Goal: Task Accomplishment & Management: Manage account settings

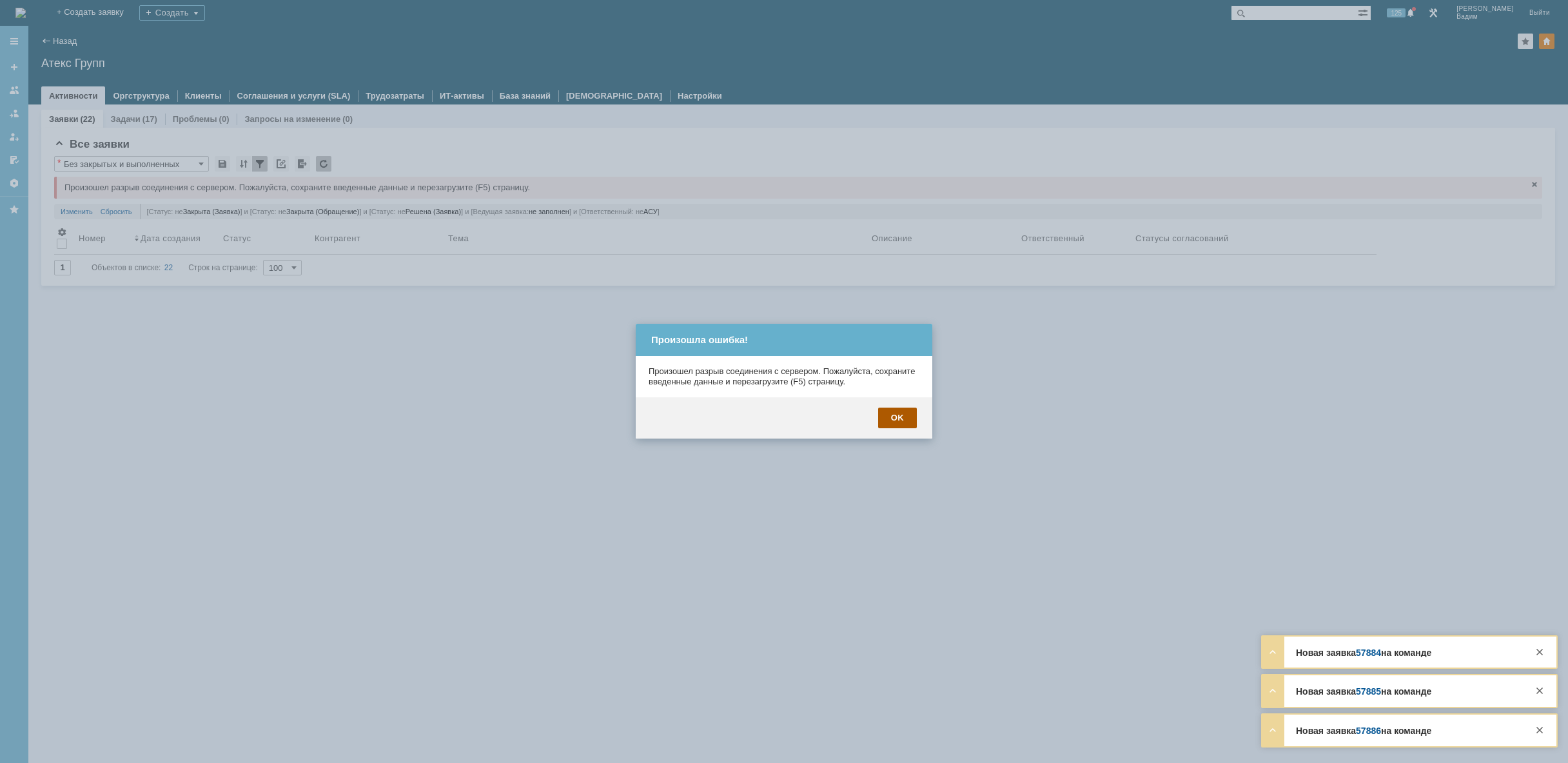
click at [889, 423] on div "OK" at bounding box center [898, 417] width 39 height 21
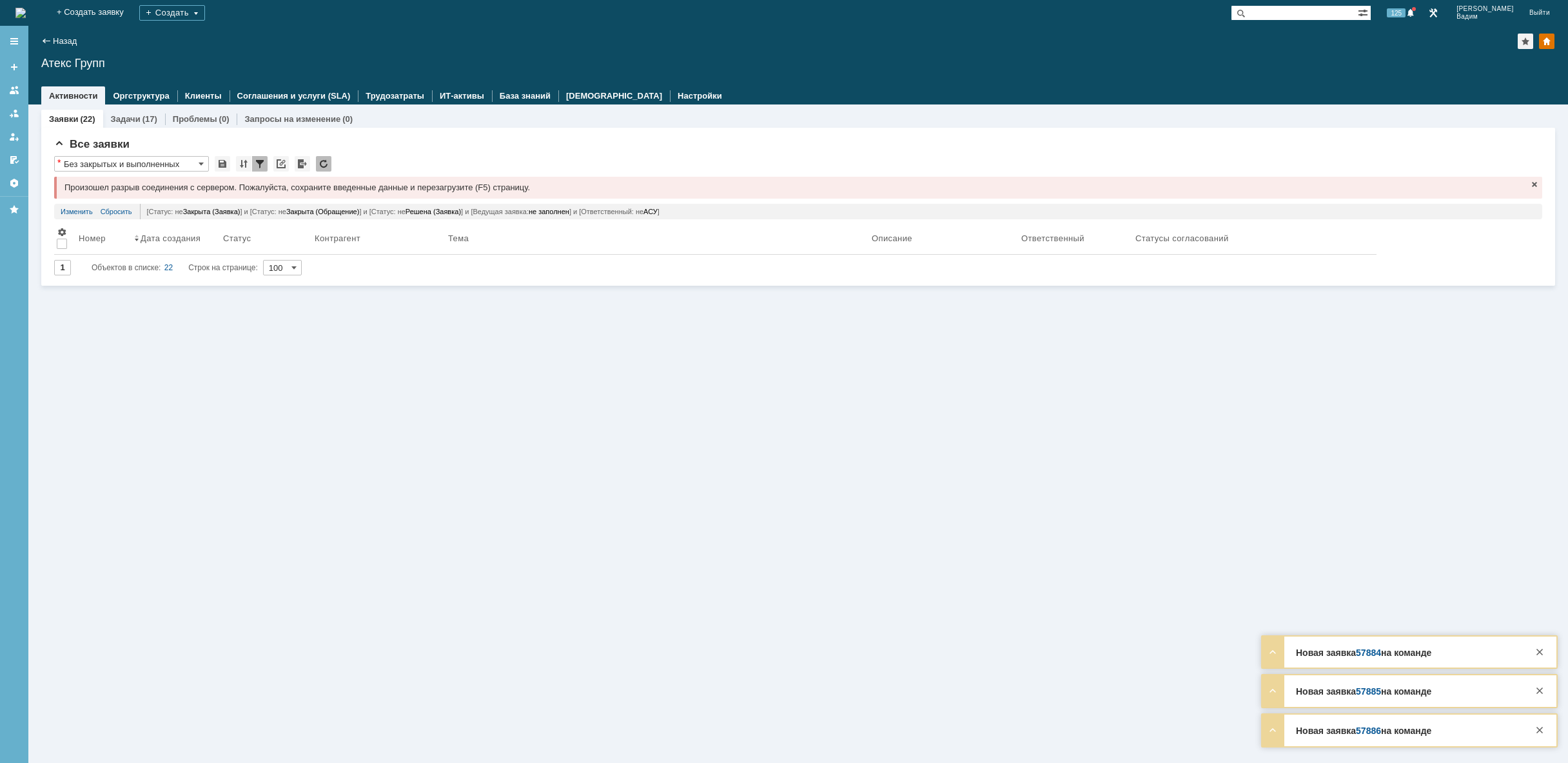
click at [25, 12] on img at bounding box center [20, 13] width 10 height 10
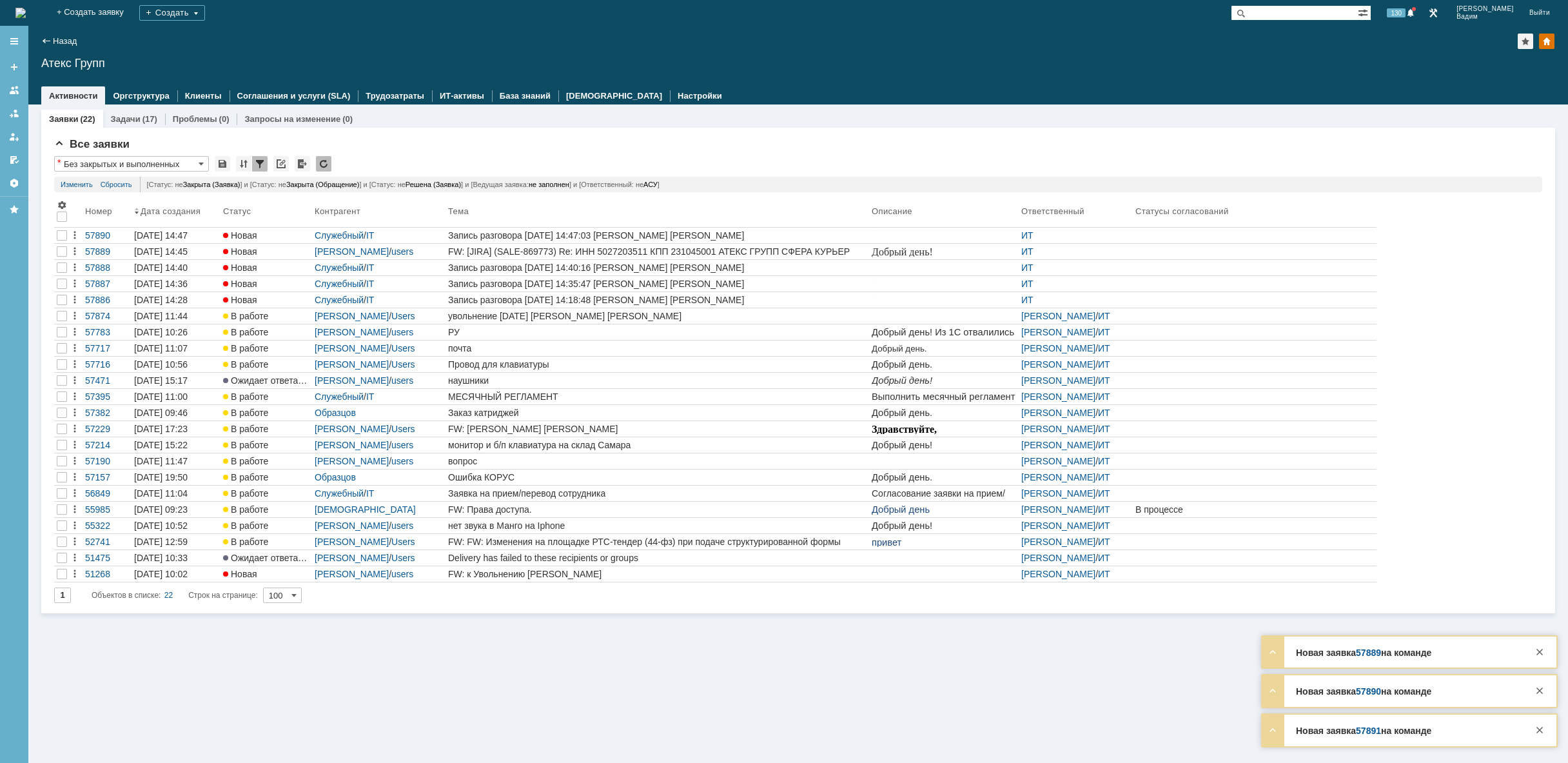
click at [25, 12] on img at bounding box center [20, 13] width 10 height 10
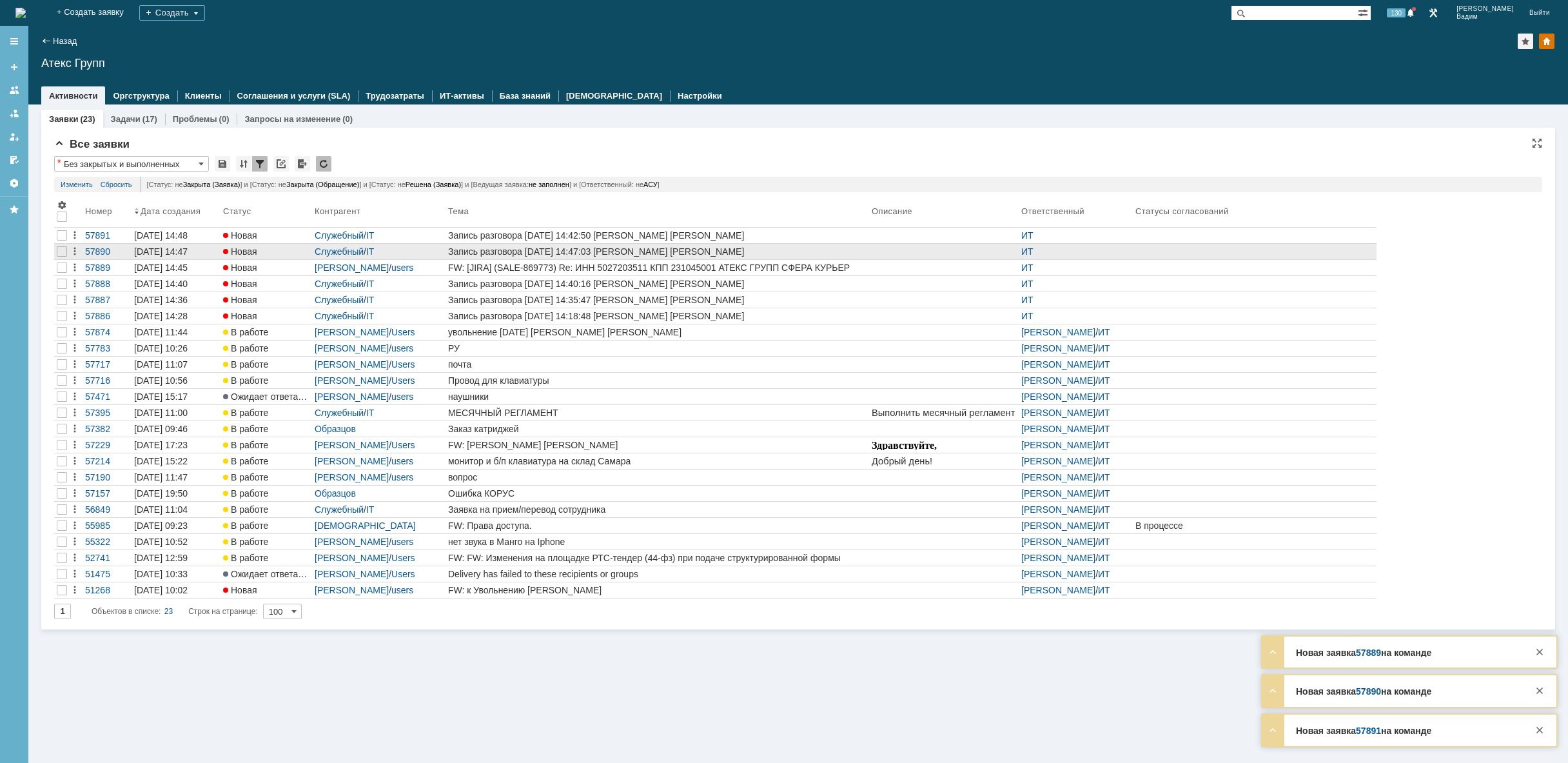
click at [882, 247] on div at bounding box center [944, 251] width 145 height 10
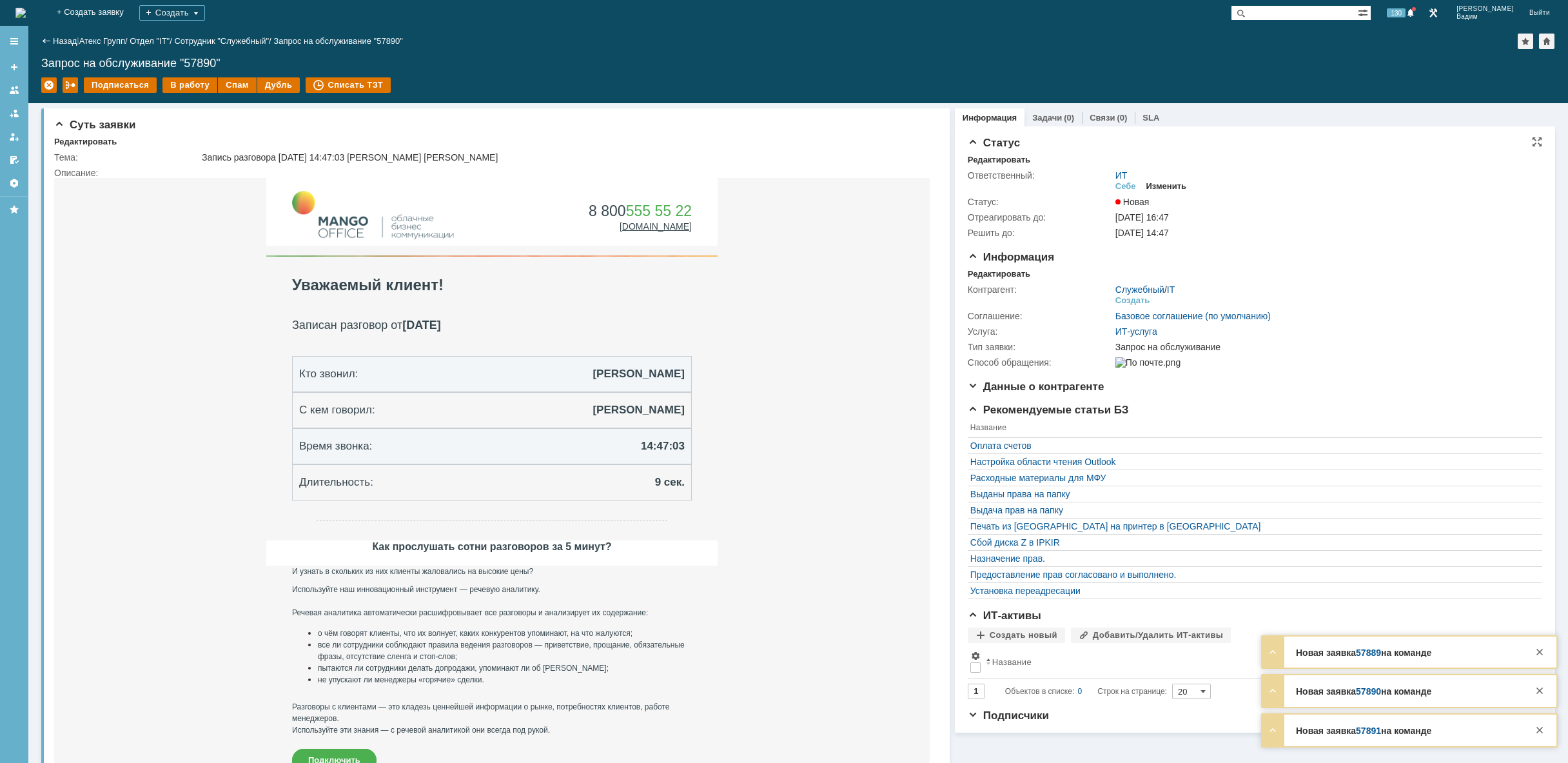
click at [1168, 186] on div "Изменить" at bounding box center [1166, 186] width 41 height 10
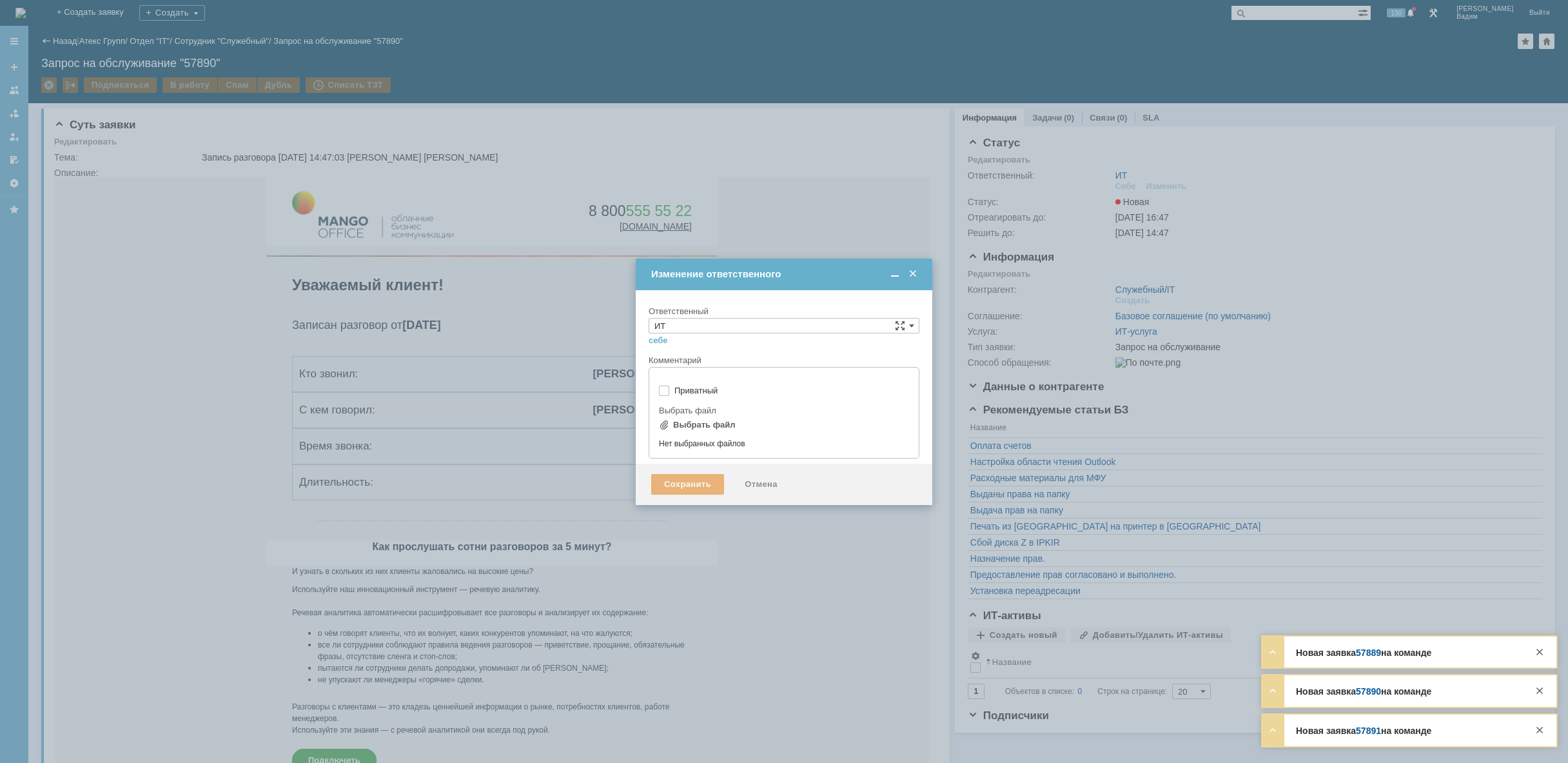
type input "[не указано]"
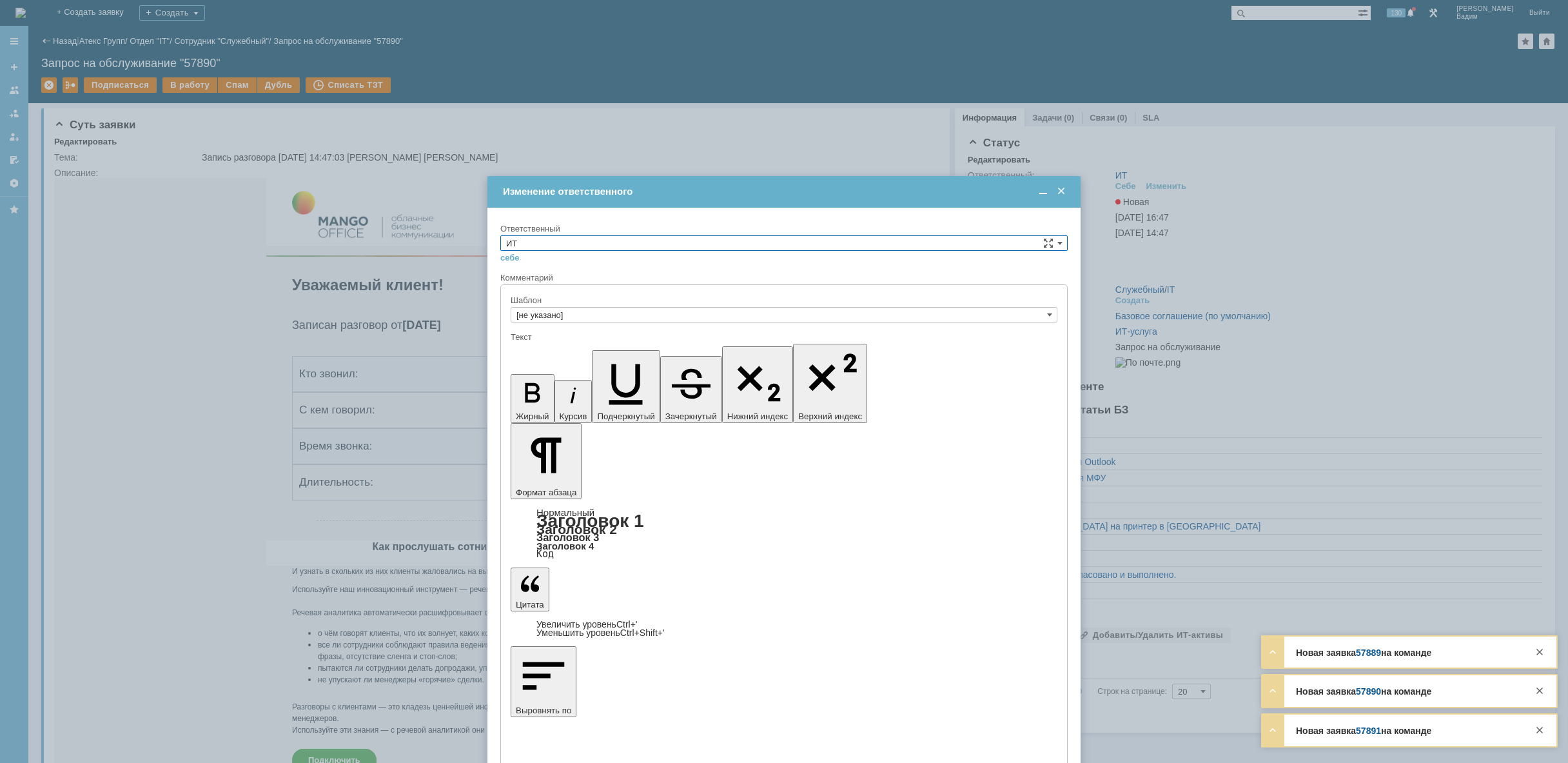
click at [74, 12] on div at bounding box center [784, 381] width 1568 height 763
drag, startPoint x: 616, startPoint y: 563, endPoint x: 455, endPoint y: 251, distance: 351.1
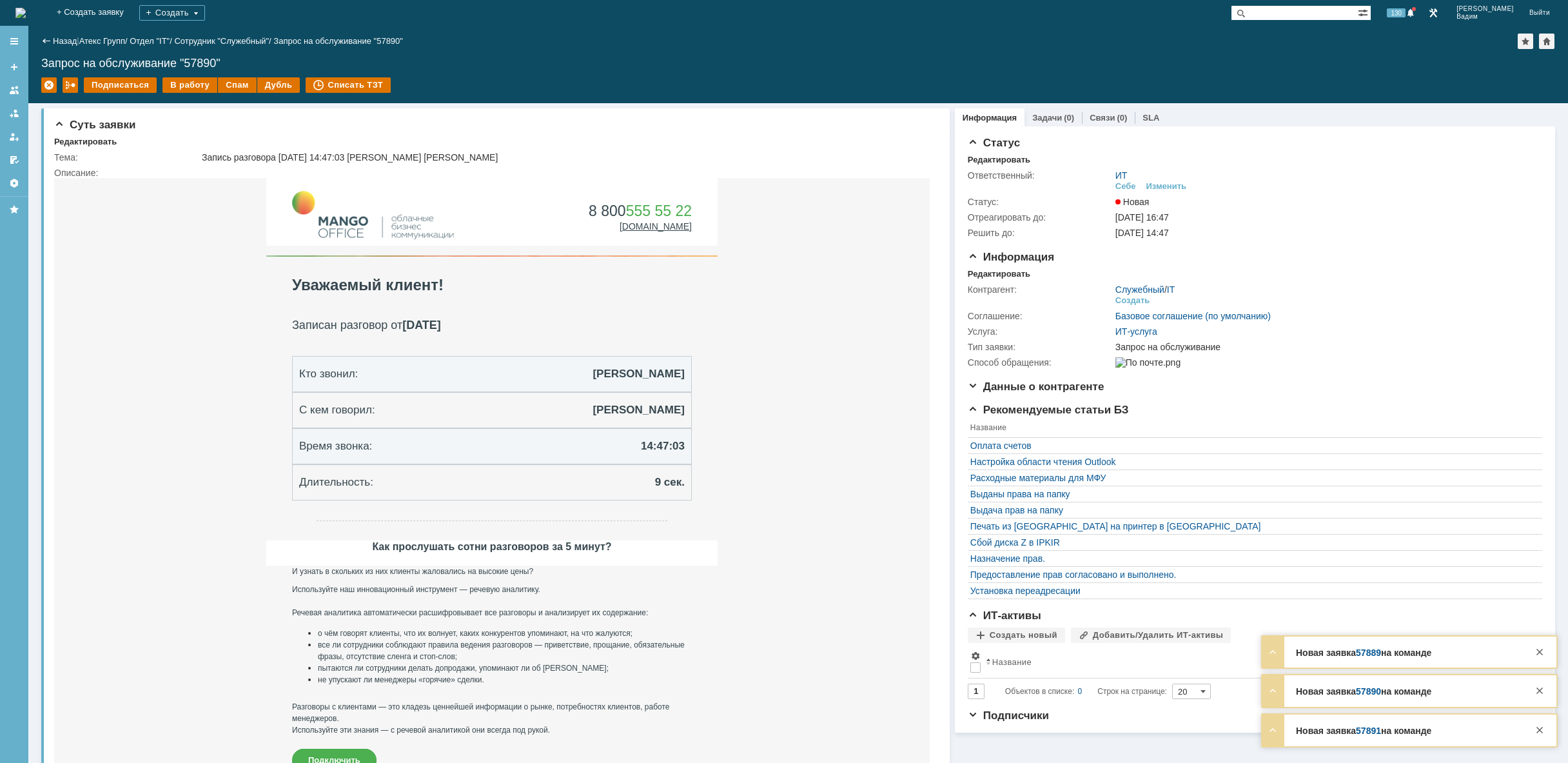
click at [25, 17] on img at bounding box center [20, 13] width 10 height 10
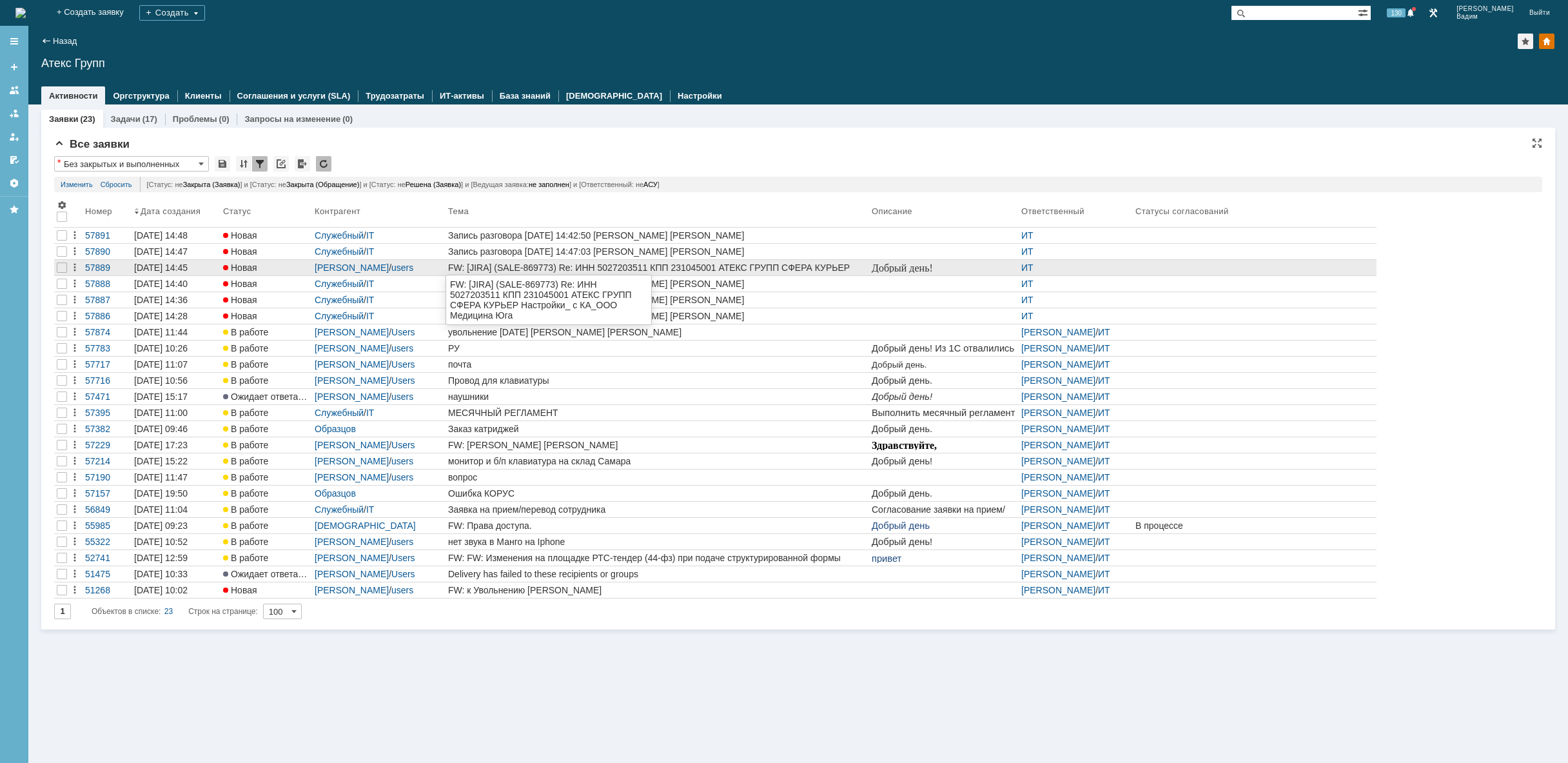
click at [840, 267] on div "FW: [JIRA] (SALE-869773) Re: ИНН 5027203511 КПП 231045001 АТЕКС ГРУПП СФЕРА КУР…" at bounding box center [657, 267] width 419 height 10
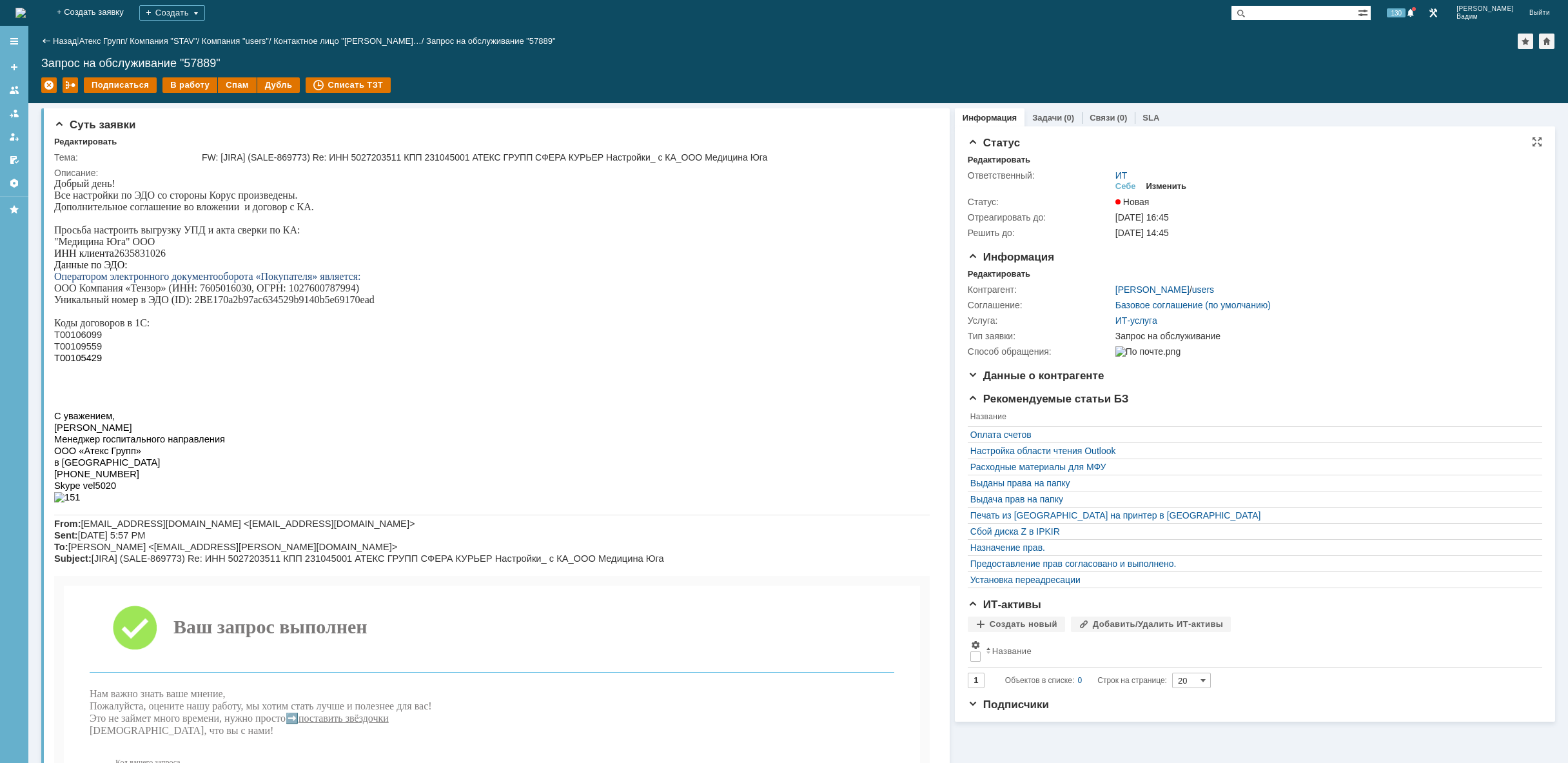
click at [1161, 188] on div "Изменить" at bounding box center [1166, 186] width 41 height 10
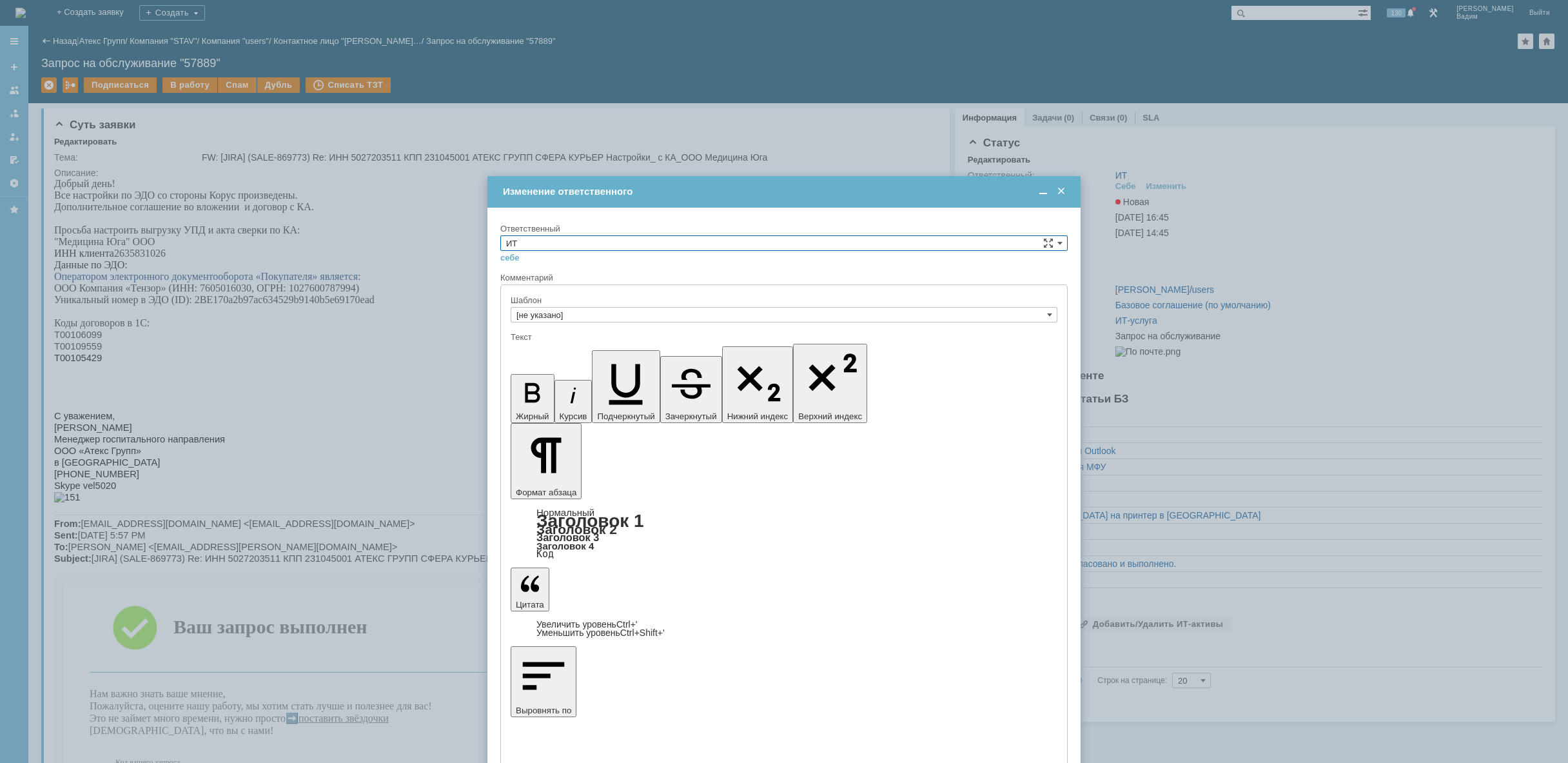
click at [786, 238] on input "ИТ" at bounding box center [784, 242] width 567 height 15
click at [608, 349] on span "АСУ" at bounding box center [784, 349] width 556 height 10
type input "АСУ"
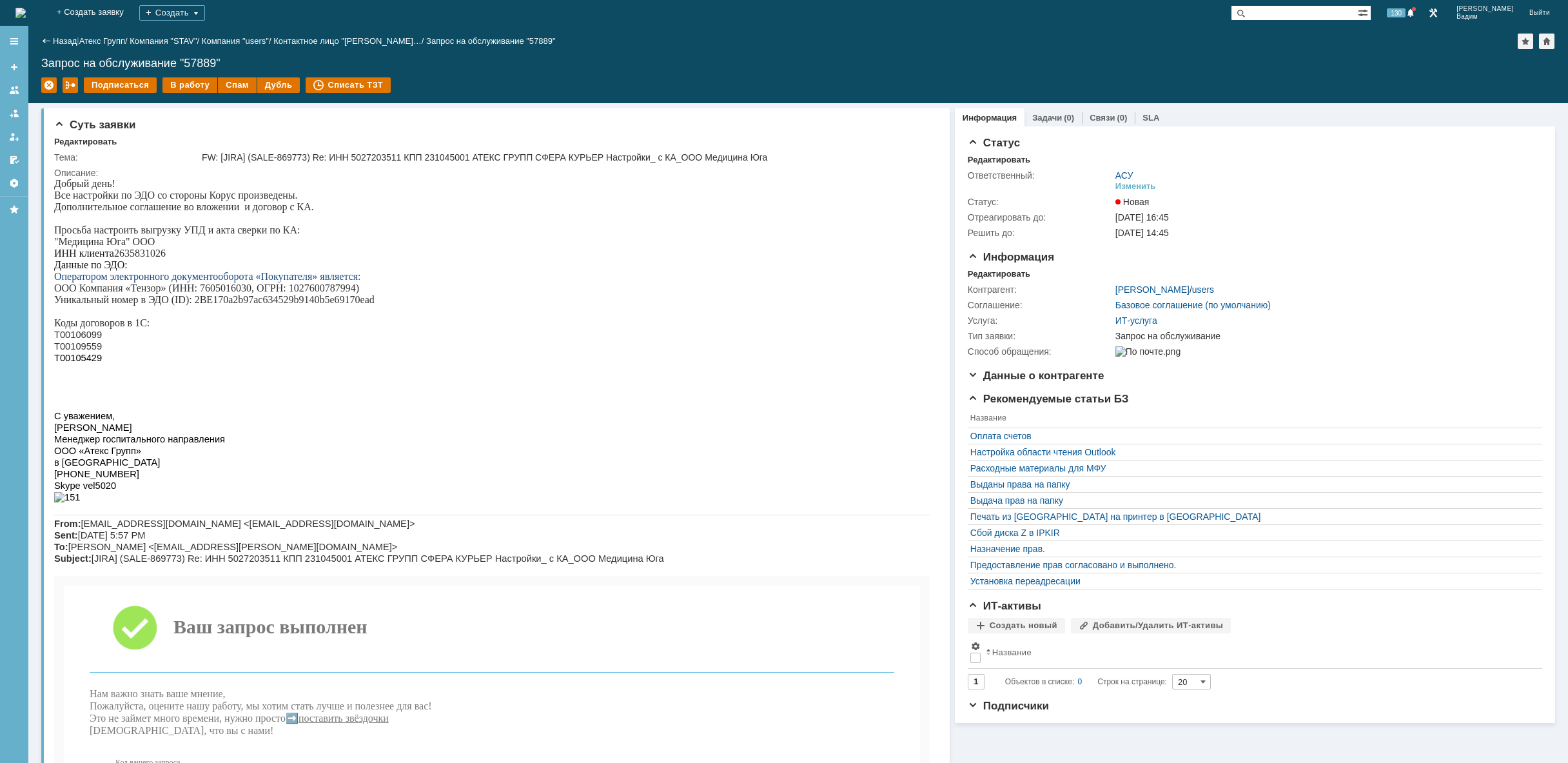
click at [25, 9] on img at bounding box center [20, 13] width 10 height 10
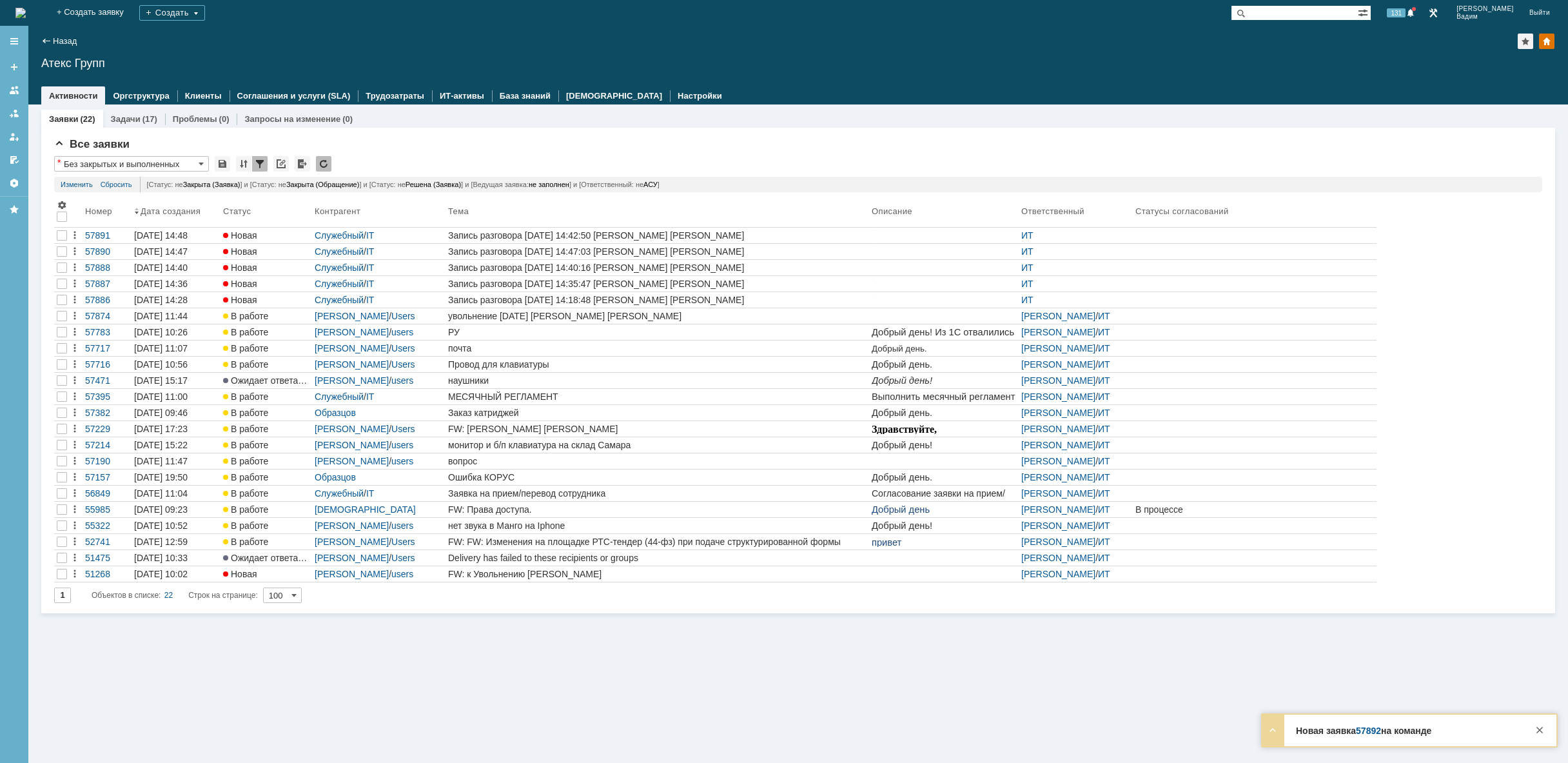
click at [25, 12] on img at bounding box center [20, 13] width 10 height 10
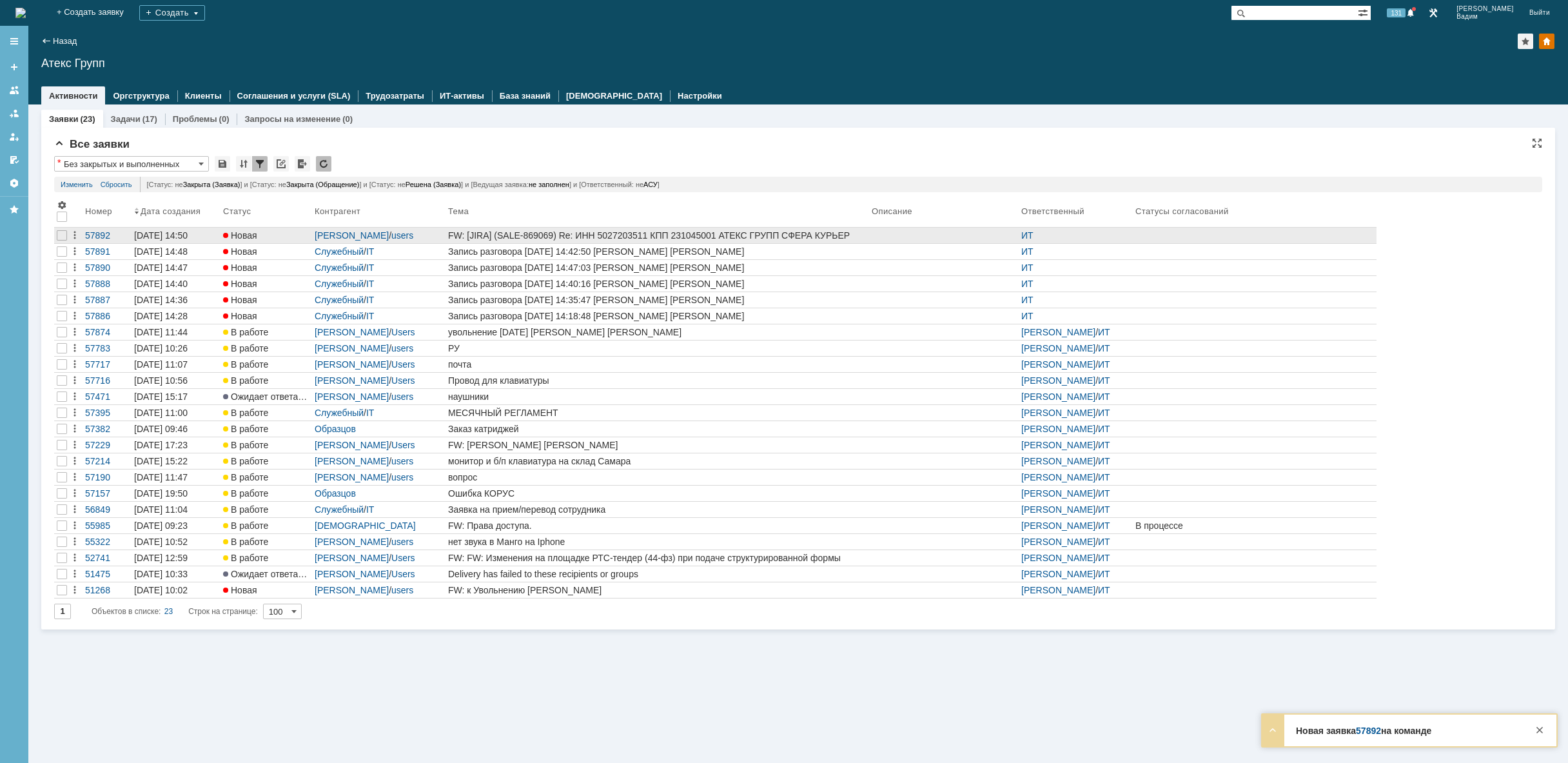
click at [878, 234] on div at bounding box center [944, 235] width 145 height 10
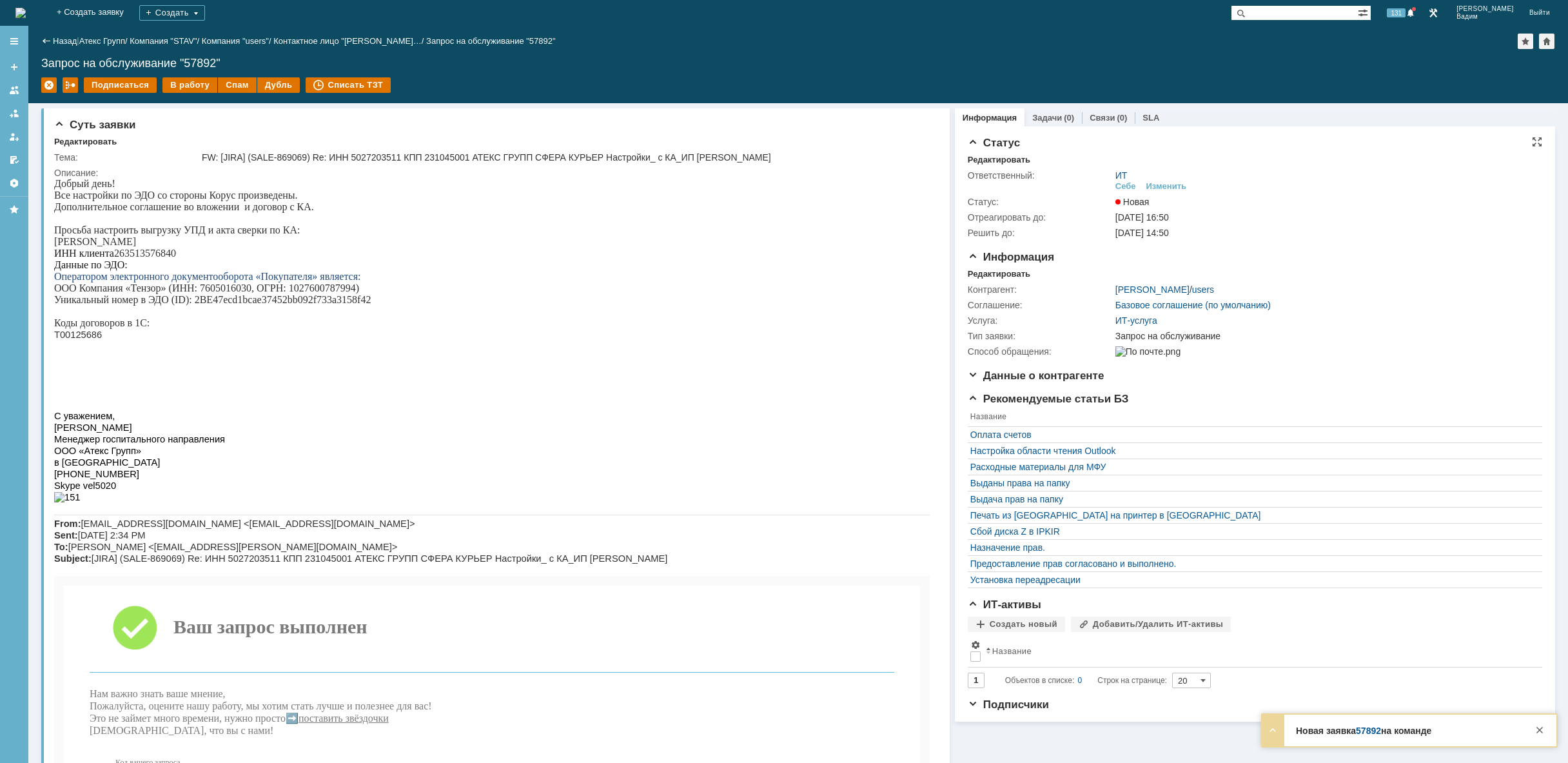
click at [1177, 180] on div "ИТ Себе Изменить" at bounding box center [1324, 182] width 419 height 23
click at [1176, 188] on div "Изменить" at bounding box center [1166, 186] width 41 height 10
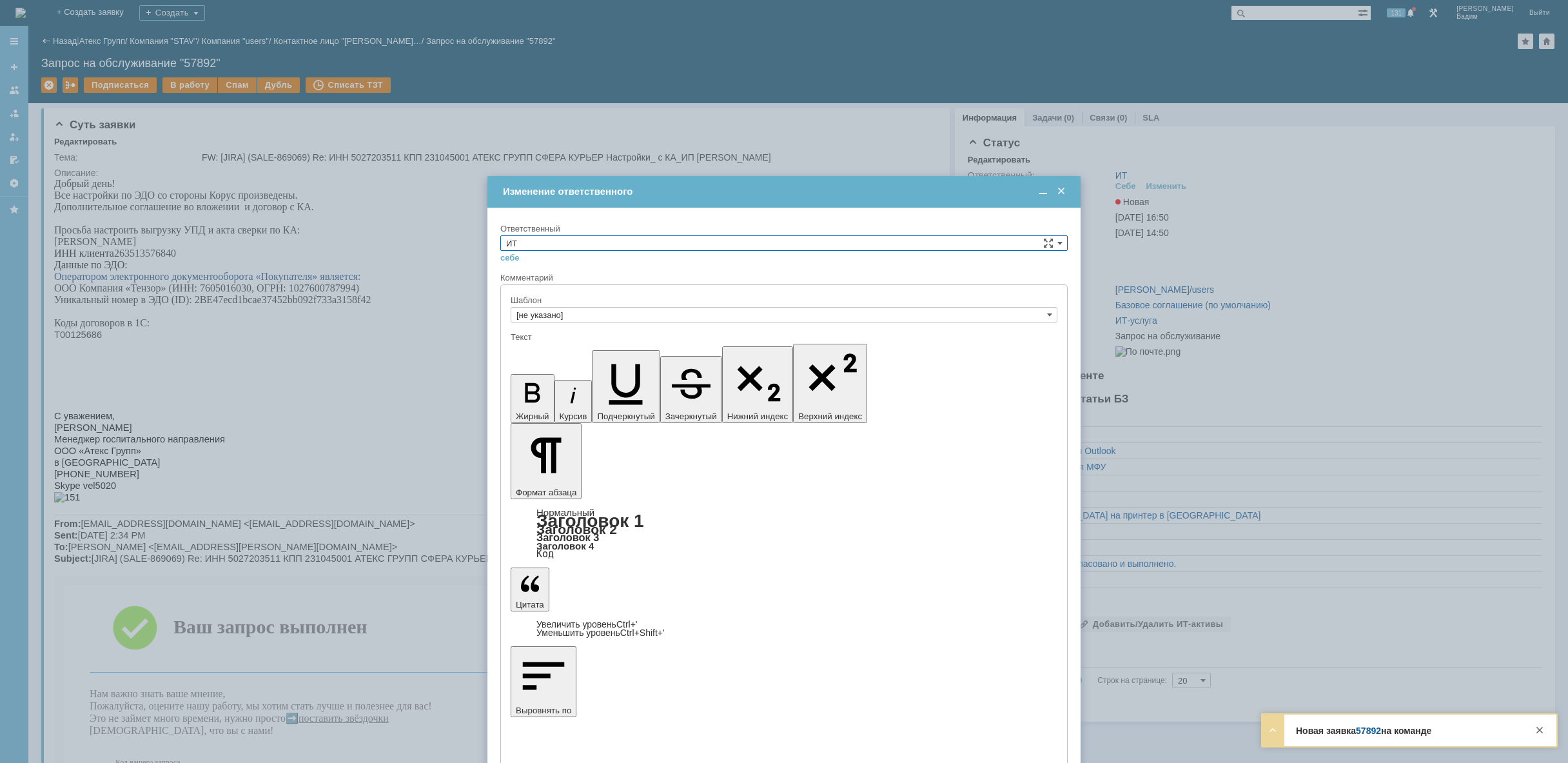
click at [632, 247] on input "ИТ" at bounding box center [784, 242] width 567 height 15
click at [567, 349] on span "АСУ" at bounding box center [784, 349] width 556 height 10
type input "АСУ"
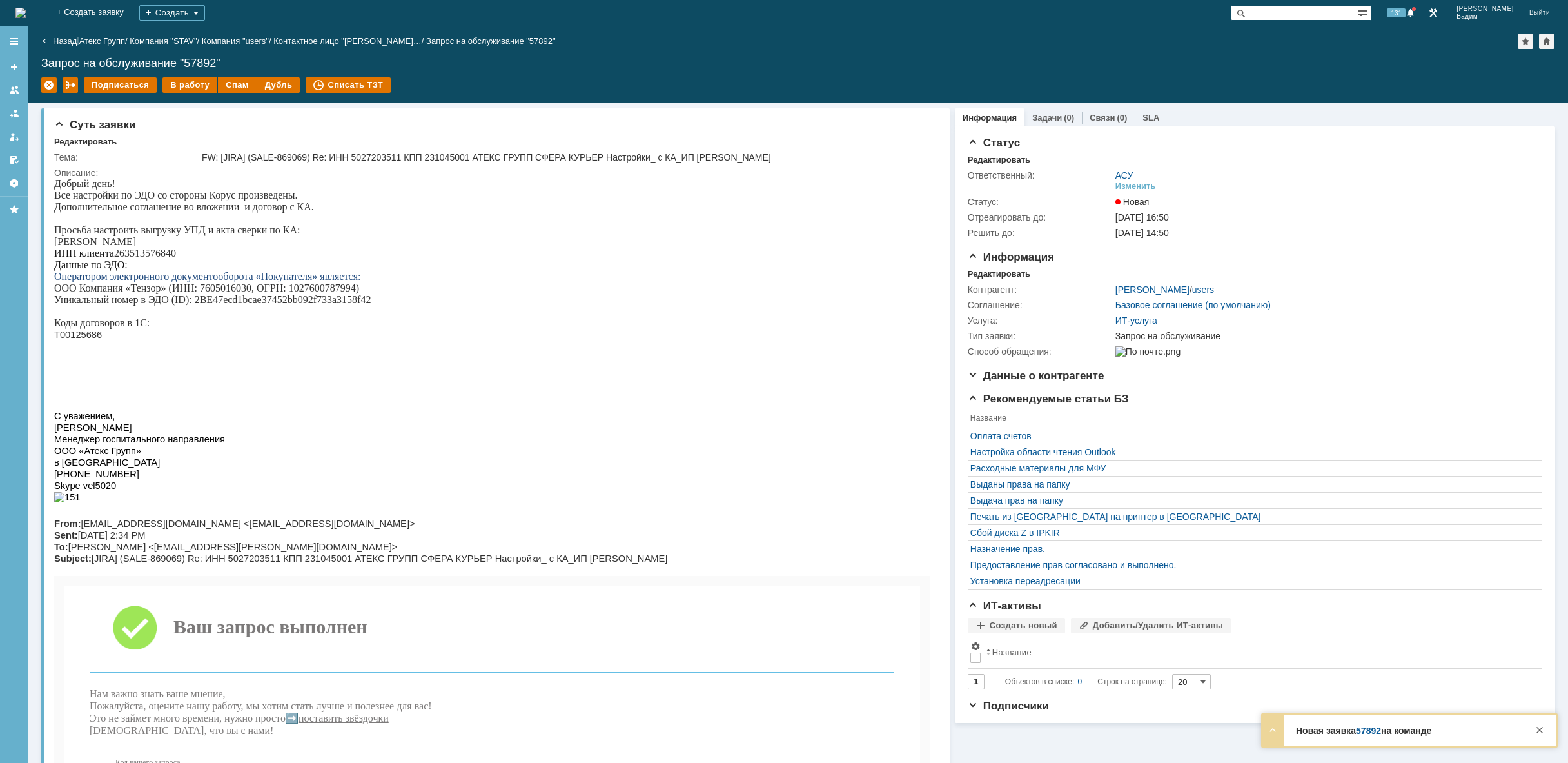
click at [25, 9] on img at bounding box center [20, 13] width 10 height 10
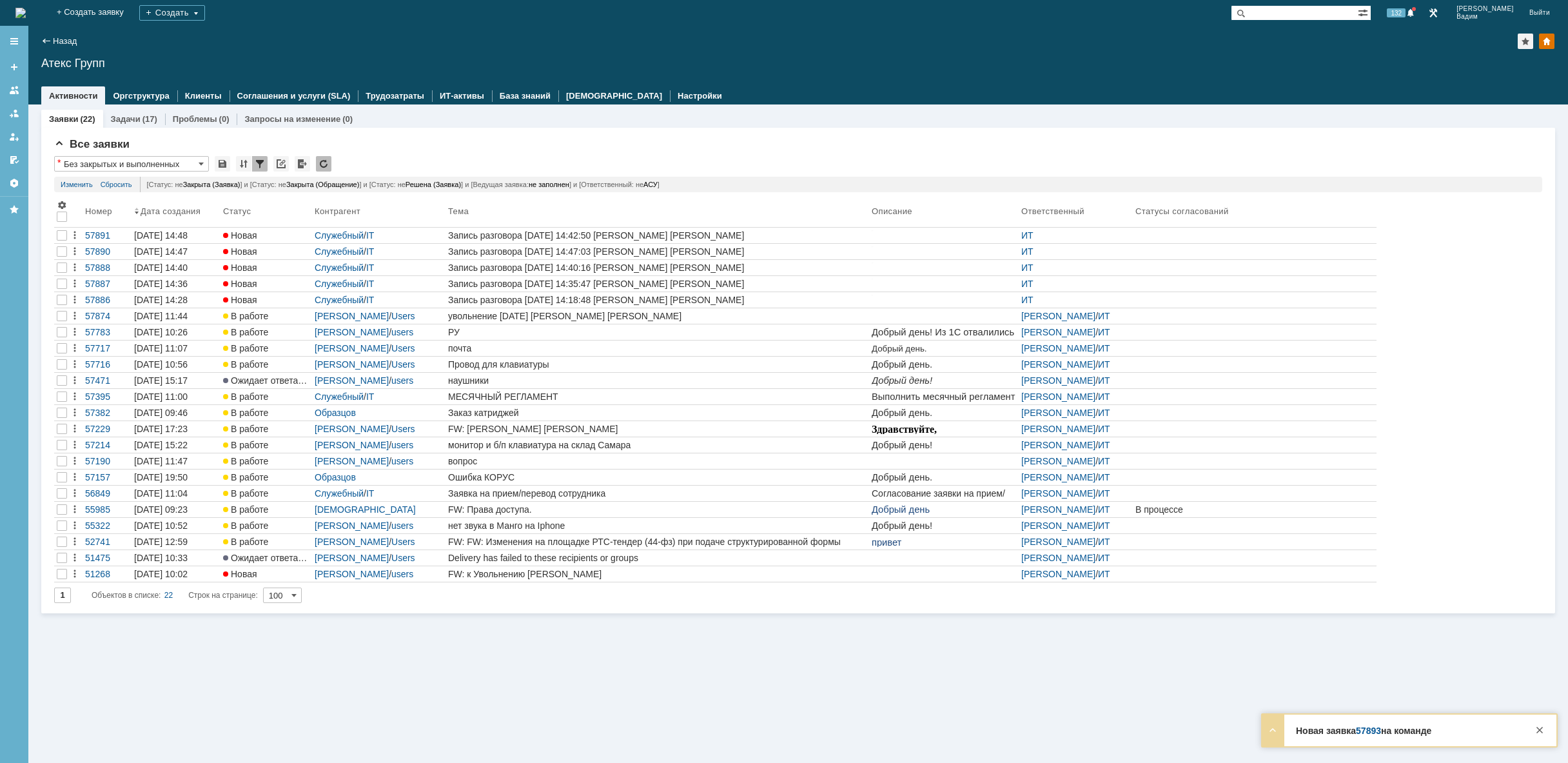
click at [25, 15] on img at bounding box center [20, 13] width 10 height 10
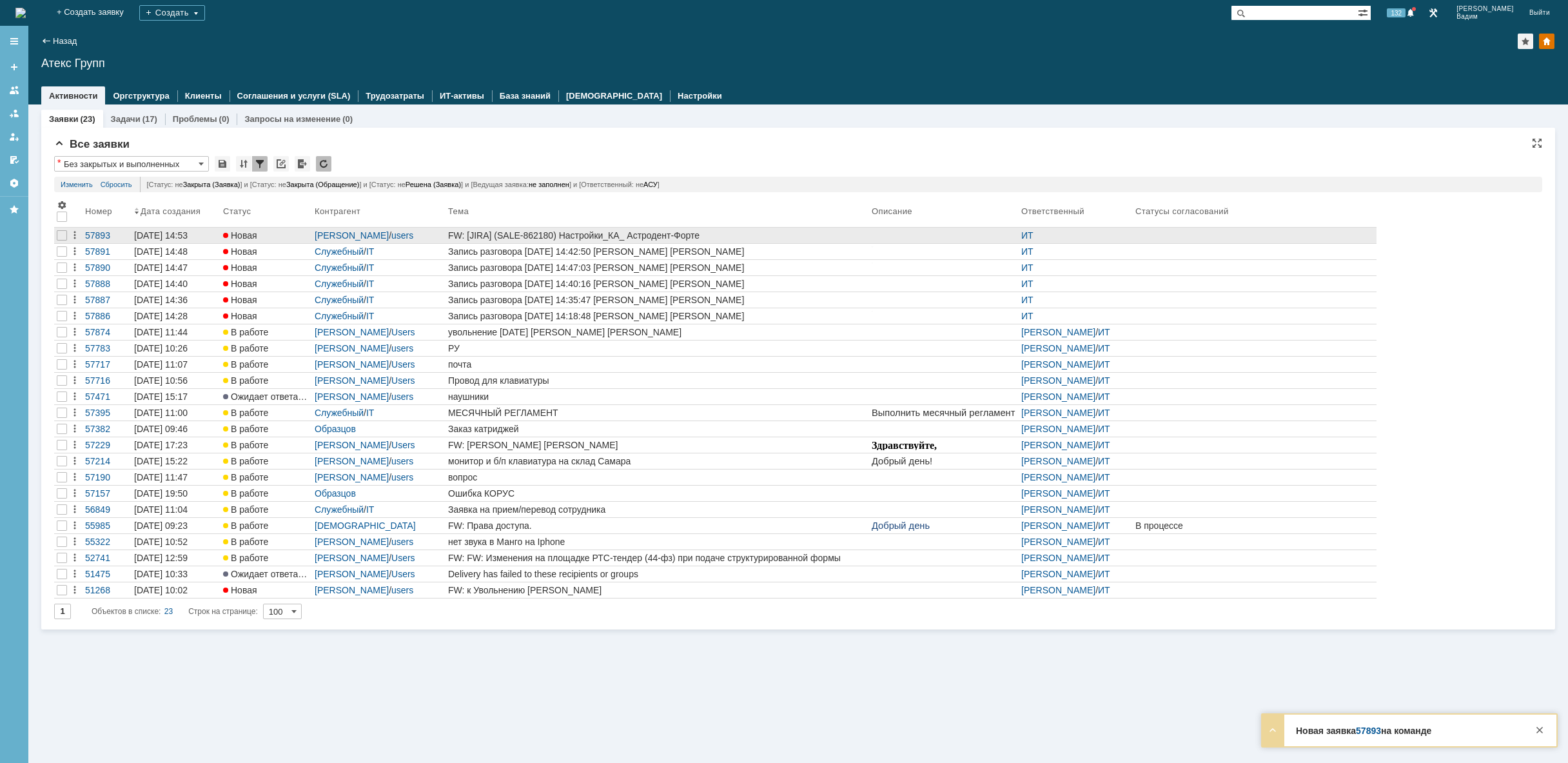
click at [760, 234] on div "FW: [JIRA] (SALE-862180) Настройки_КА_ Астродент-Форте" at bounding box center [657, 235] width 419 height 10
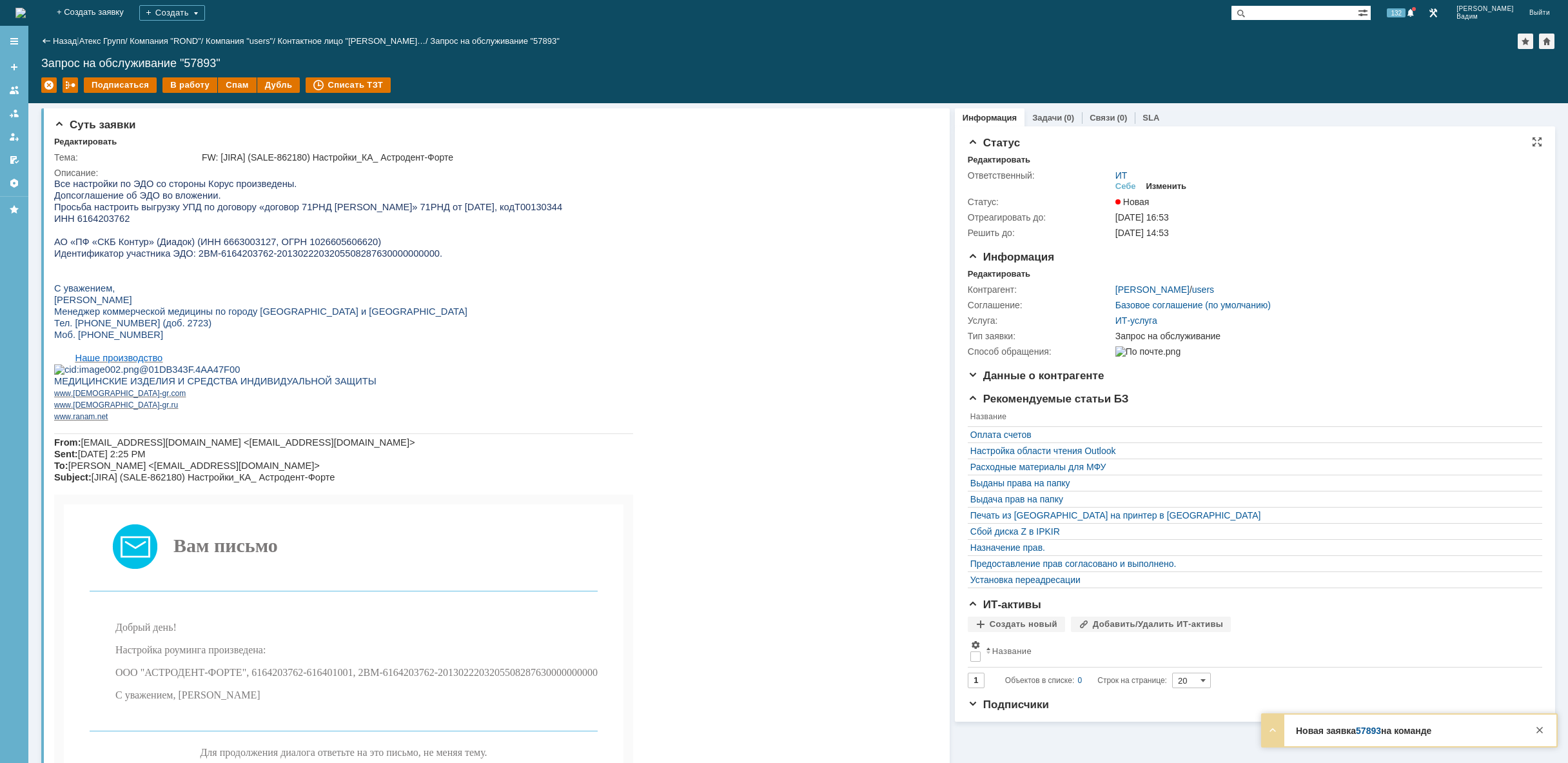
click at [1168, 188] on div "Изменить" at bounding box center [1166, 186] width 41 height 10
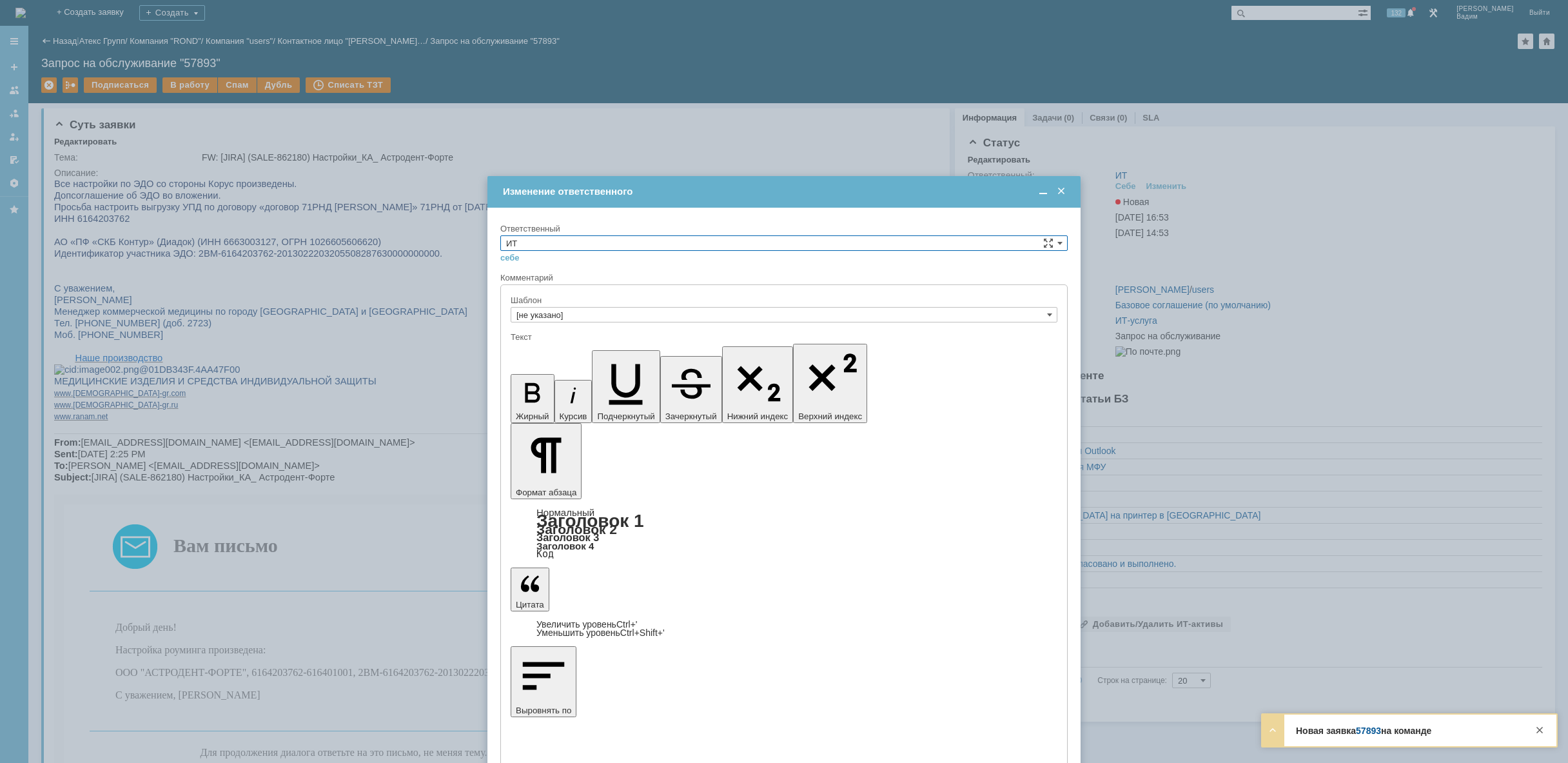
click at [808, 245] on input "ИТ" at bounding box center [784, 242] width 567 height 15
click at [654, 347] on span "АСУ" at bounding box center [784, 349] width 556 height 10
type input "АСУ"
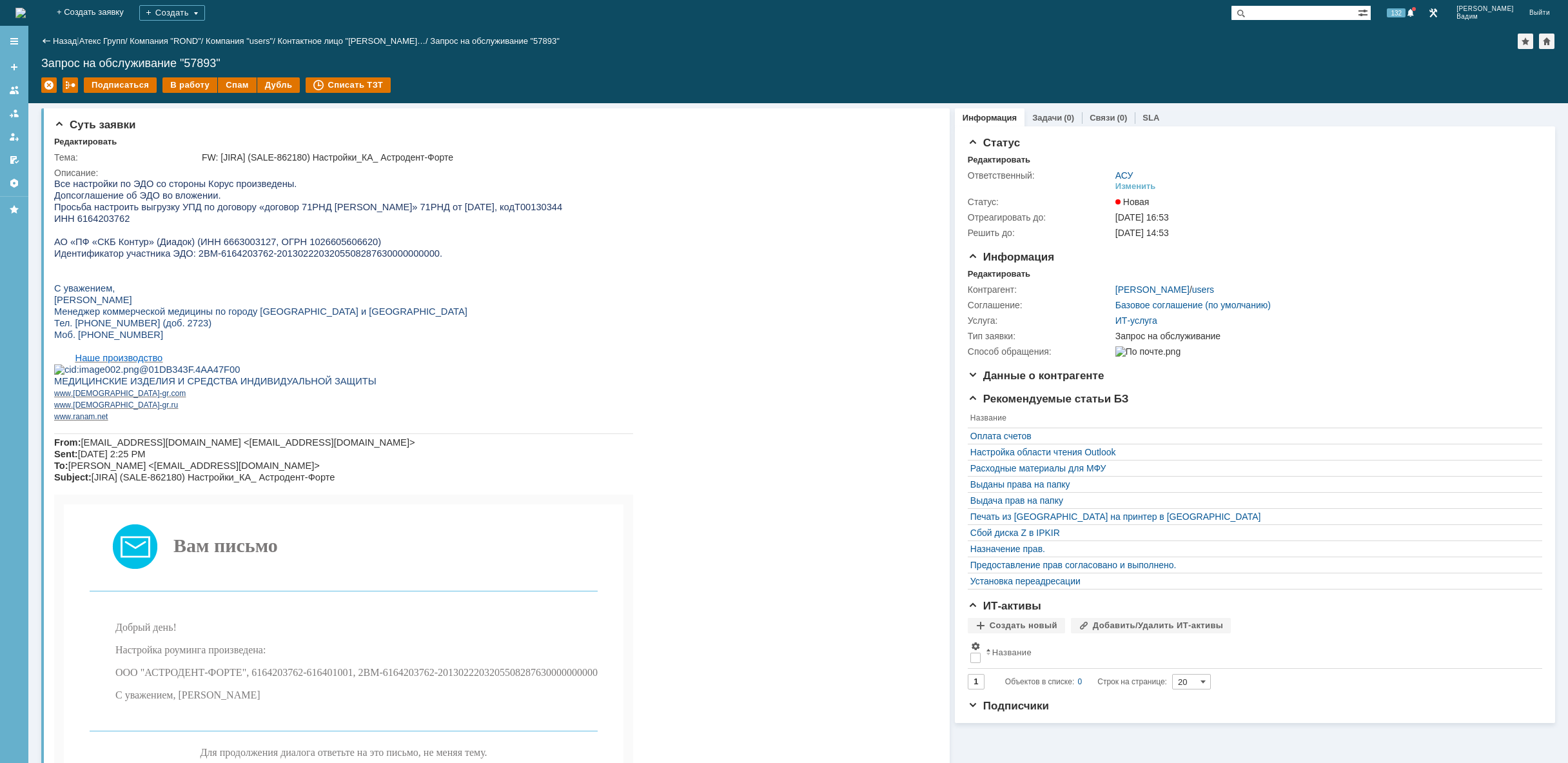
click at [25, 10] on img at bounding box center [20, 13] width 10 height 10
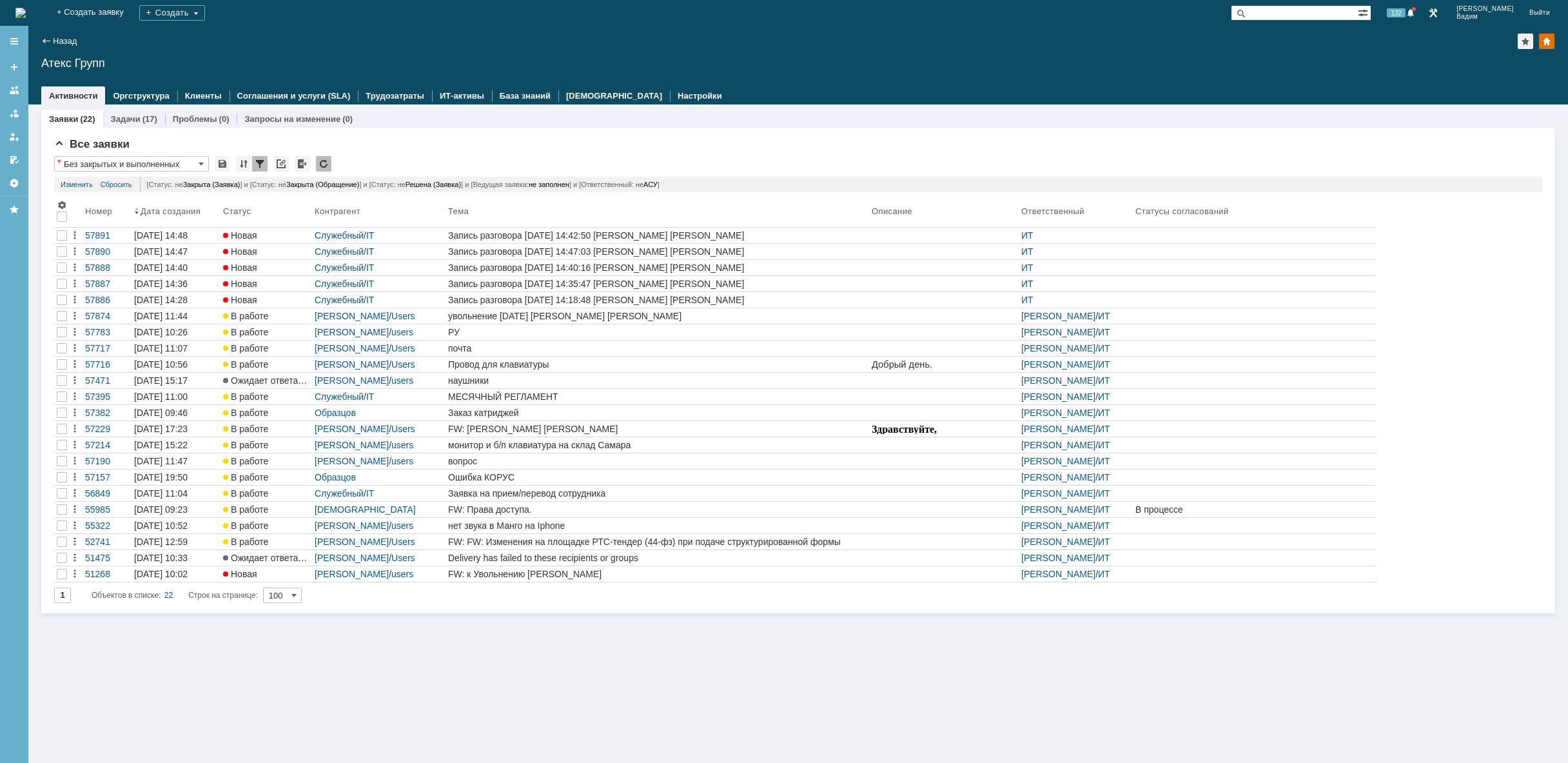
click at [25, 12] on img at bounding box center [20, 13] width 10 height 10
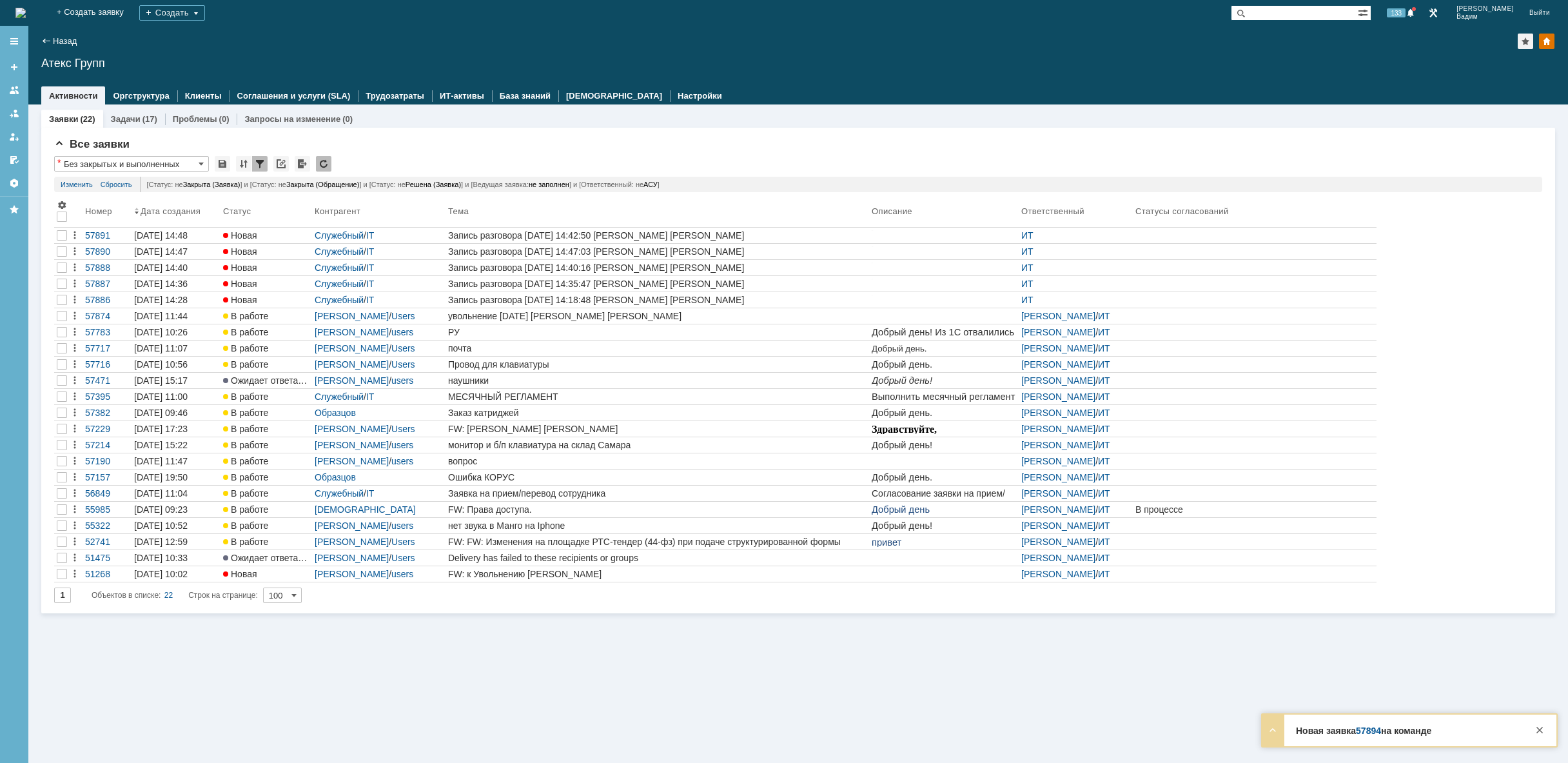
click at [25, 3] on div "На домашнюю" at bounding box center [20, 13] width 10 height 25
click at [25, 8] on img at bounding box center [20, 13] width 10 height 10
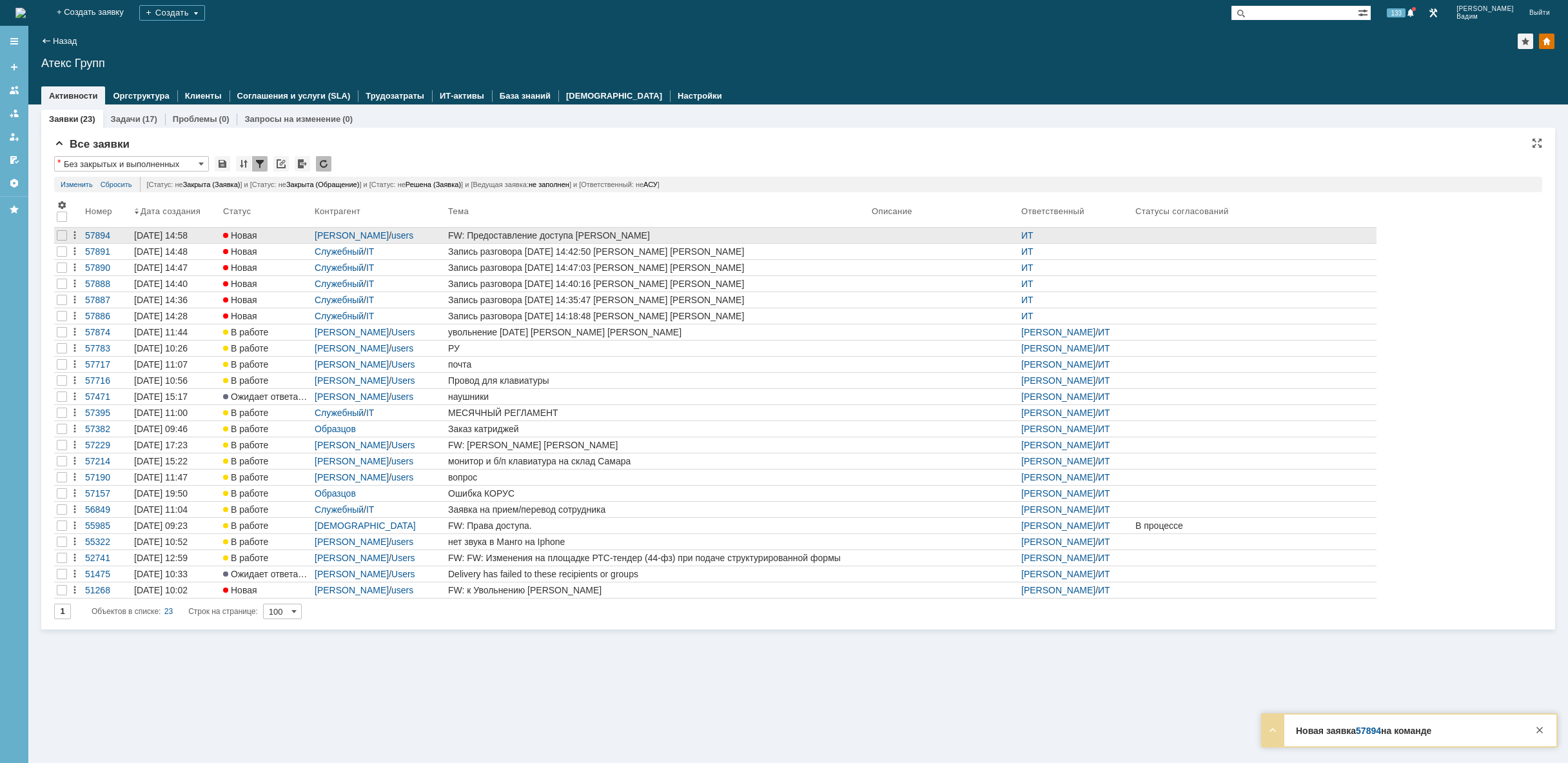
click at [753, 230] on div "FW: Предоставление доступа [PERSON_NAME]" at bounding box center [657, 235] width 419 height 10
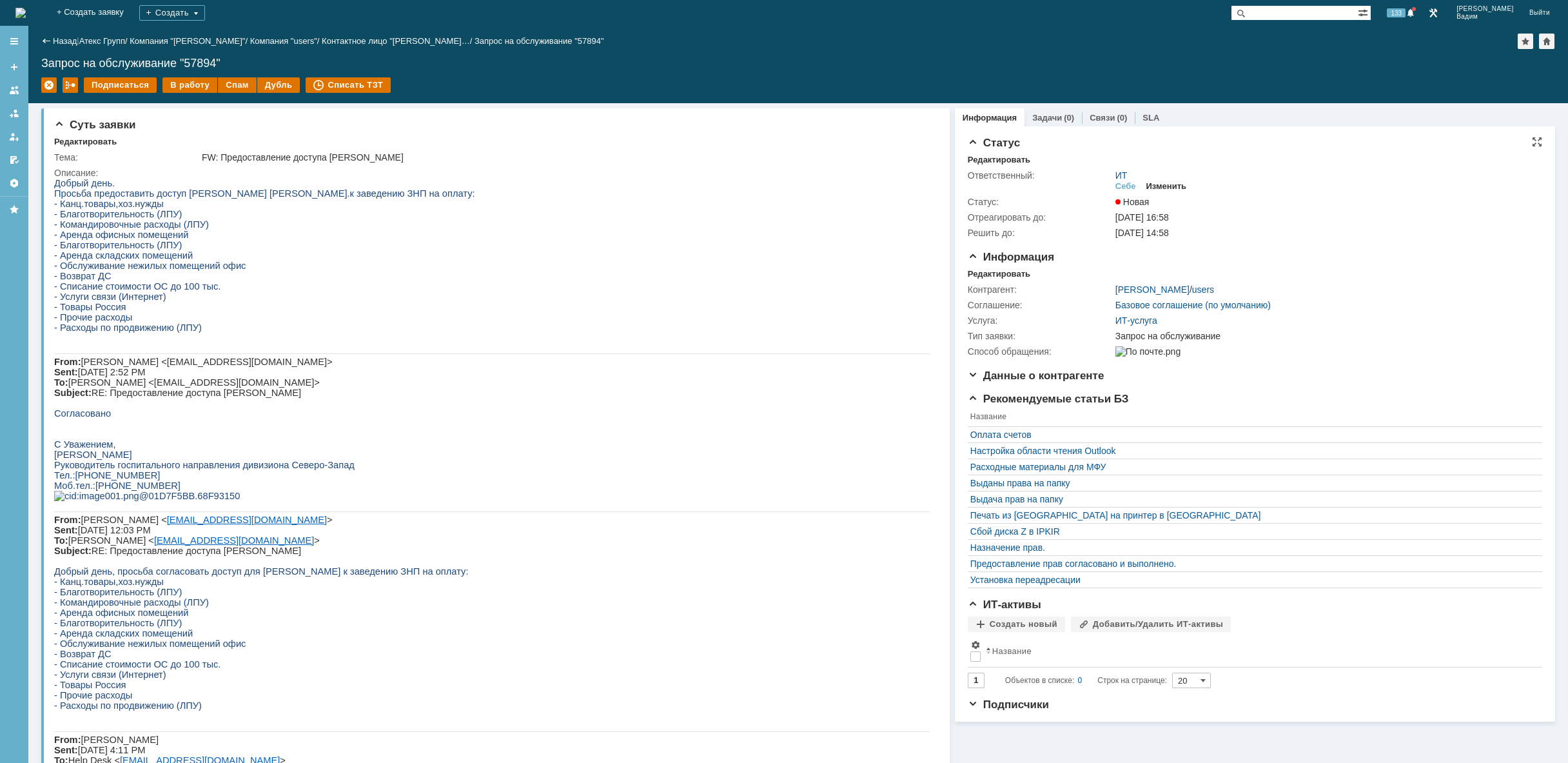
click at [1169, 185] on div "Изменить" at bounding box center [1166, 186] width 41 height 10
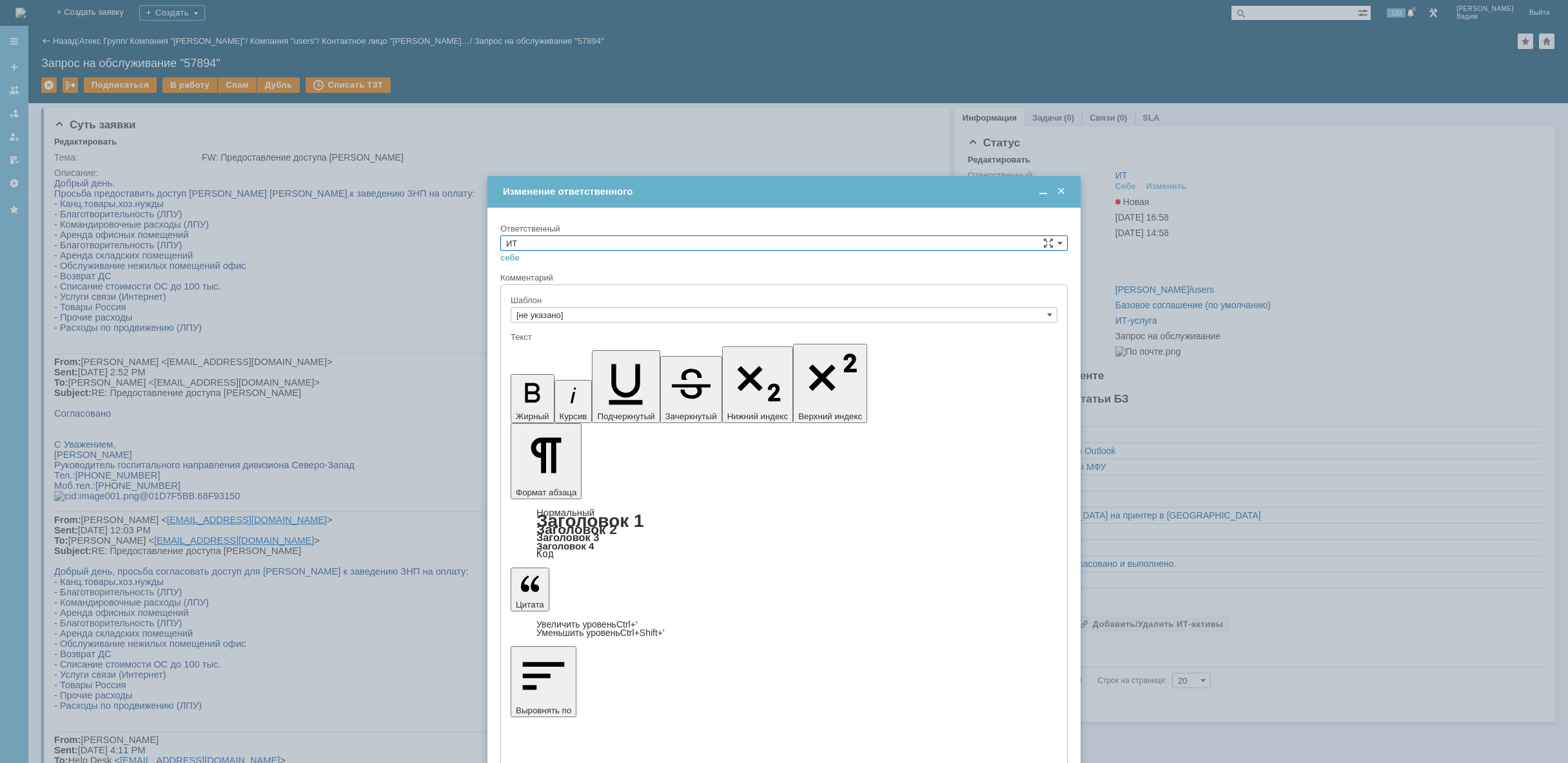
click at [740, 247] on input "ИТ" at bounding box center [784, 242] width 567 height 15
click at [605, 352] on span "АСУ" at bounding box center [784, 349] width 556 height 10
type input "АСУ"
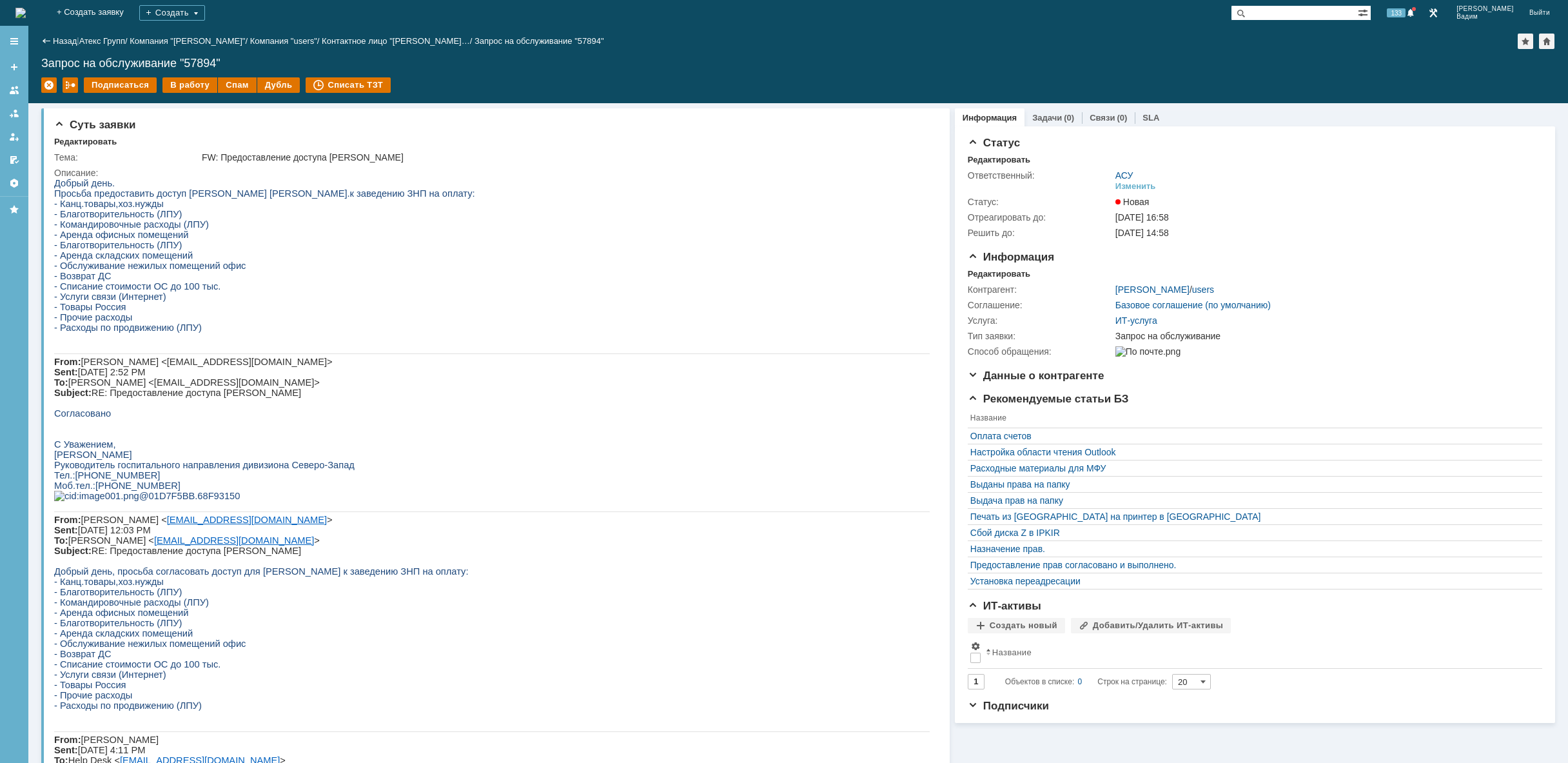
click at [25, 13] on img at bounding box center [20, 13] width 10 height 10
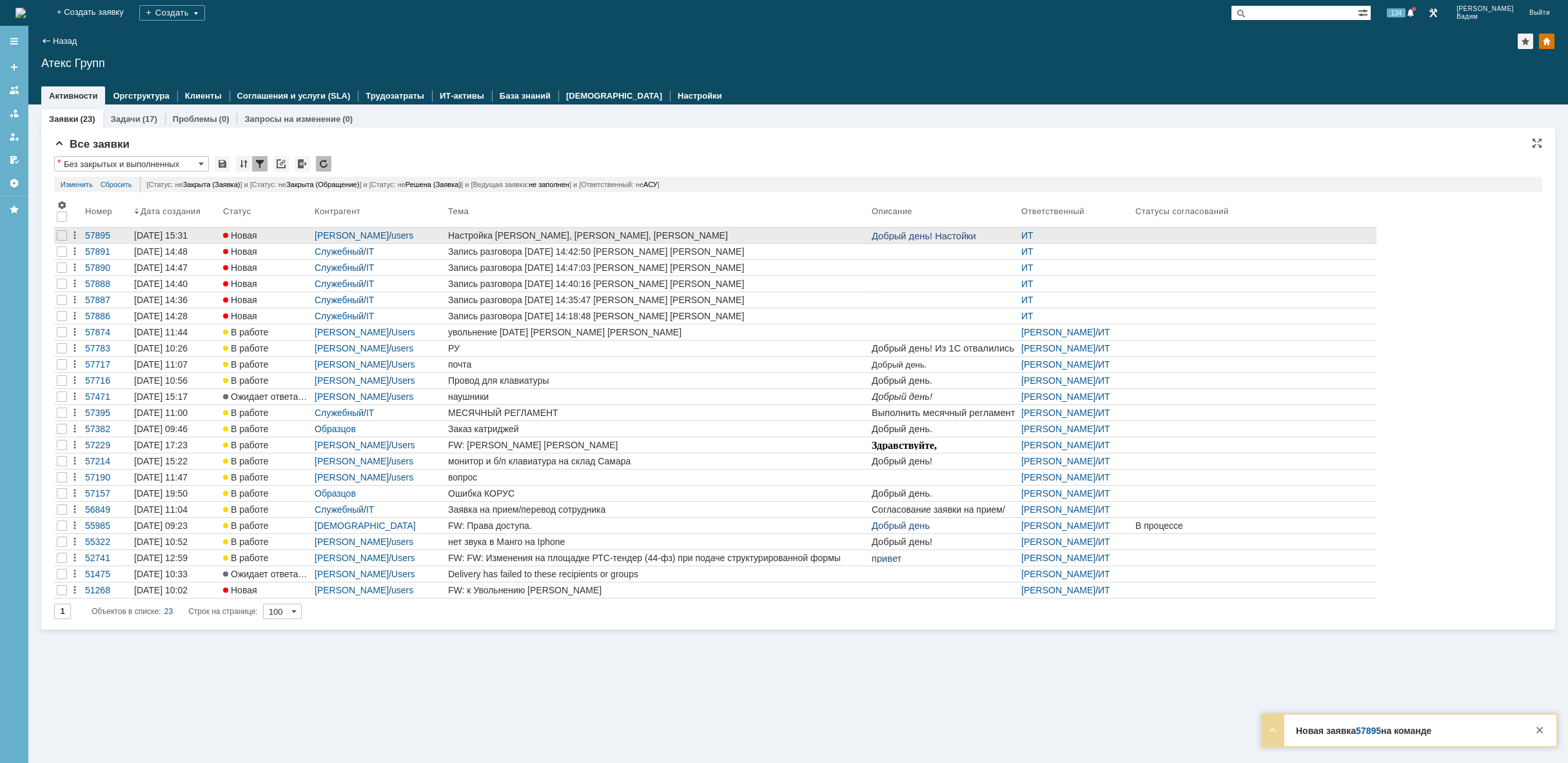
click at [819, 232] on div "Настройка [PERSON_NAME], [PERSON_NAME], [PERSON_NAME]" at bounding box center [657, 235] width 419 height 10
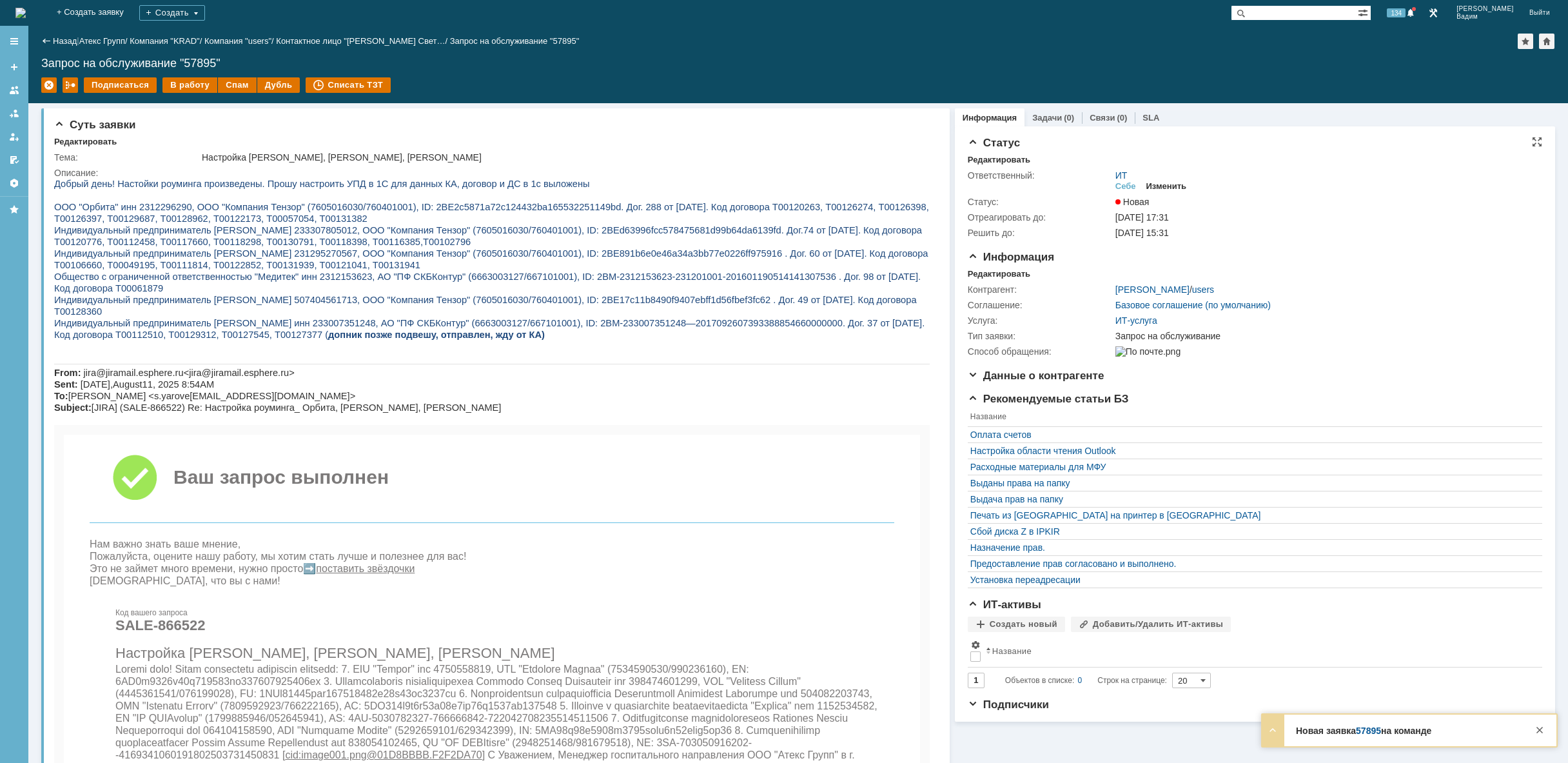
click at [1179, 187] on div "Изменить" at bounding box center [1166, 186] width 41 height 10
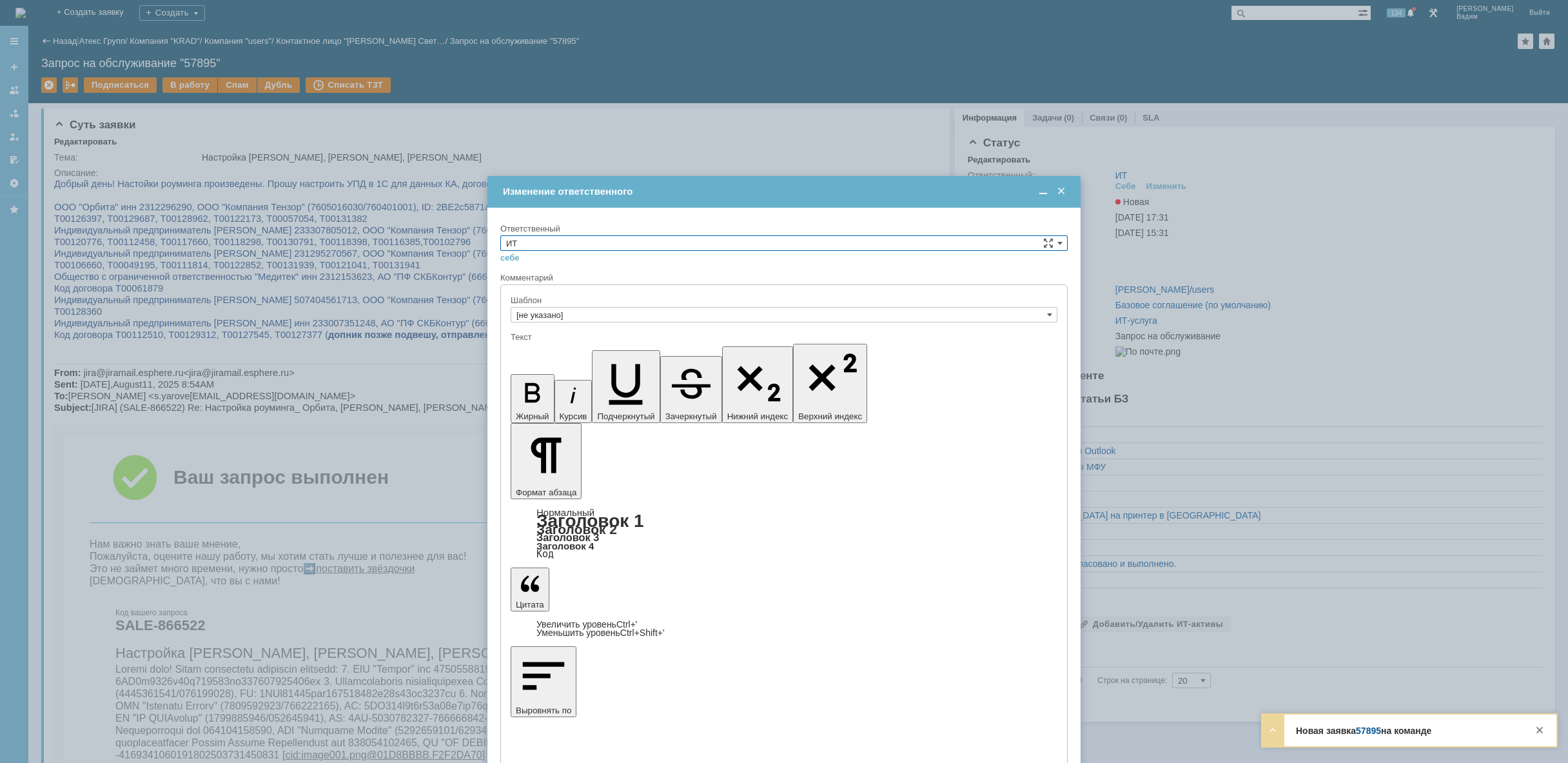
click at [815, 239] on input "ИТ" at bounding box center [784, 242] width 567 height 15
click at [609, 349] on span "АСУ" at bounding box center [784, 349] width 556 height 10
type input "АСУ"
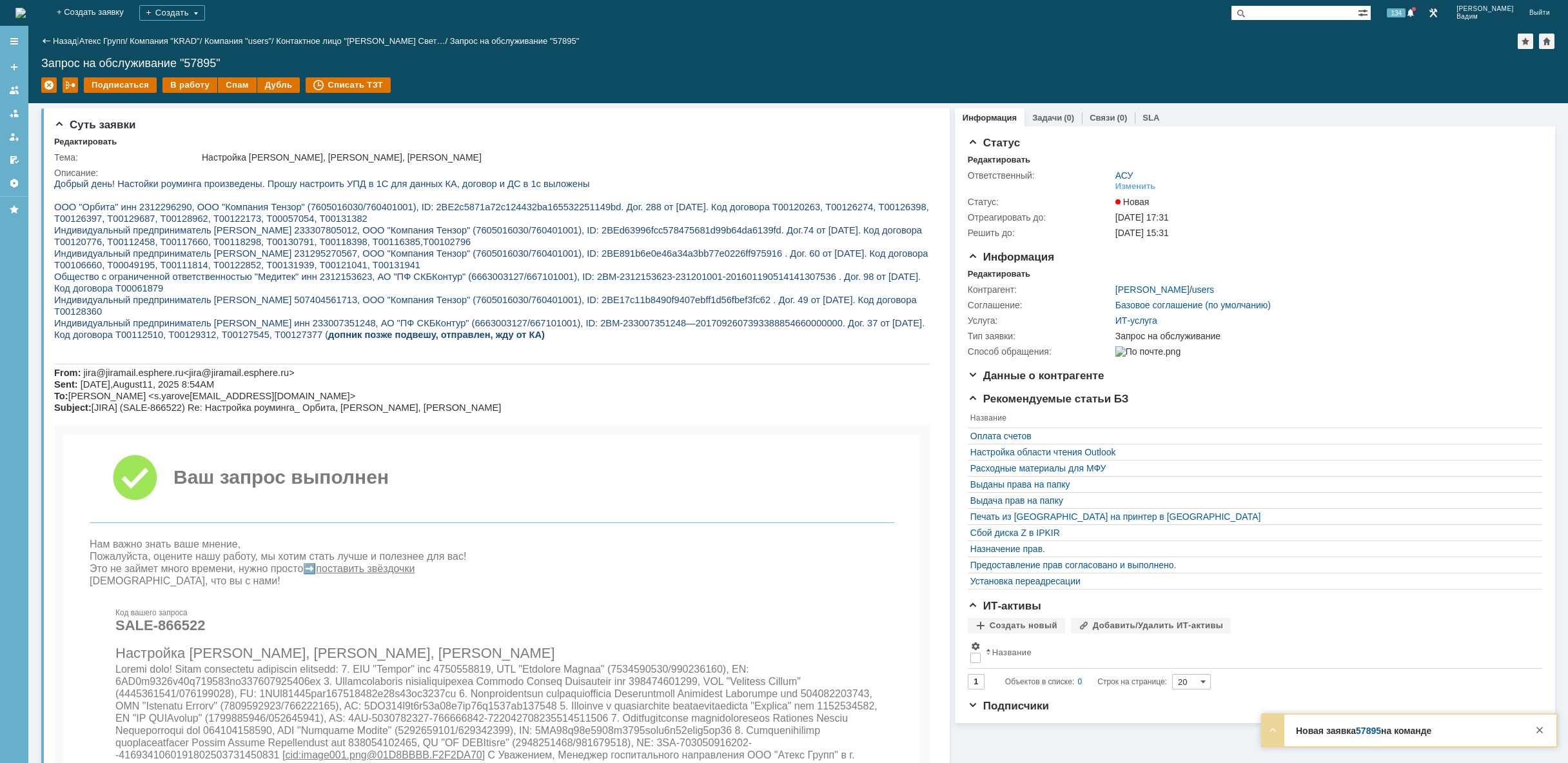
click at [25, 9] on img at bounding box center [20, 13] width 10 height 10
